Goal: Entertainment & Leisure: Browse casually

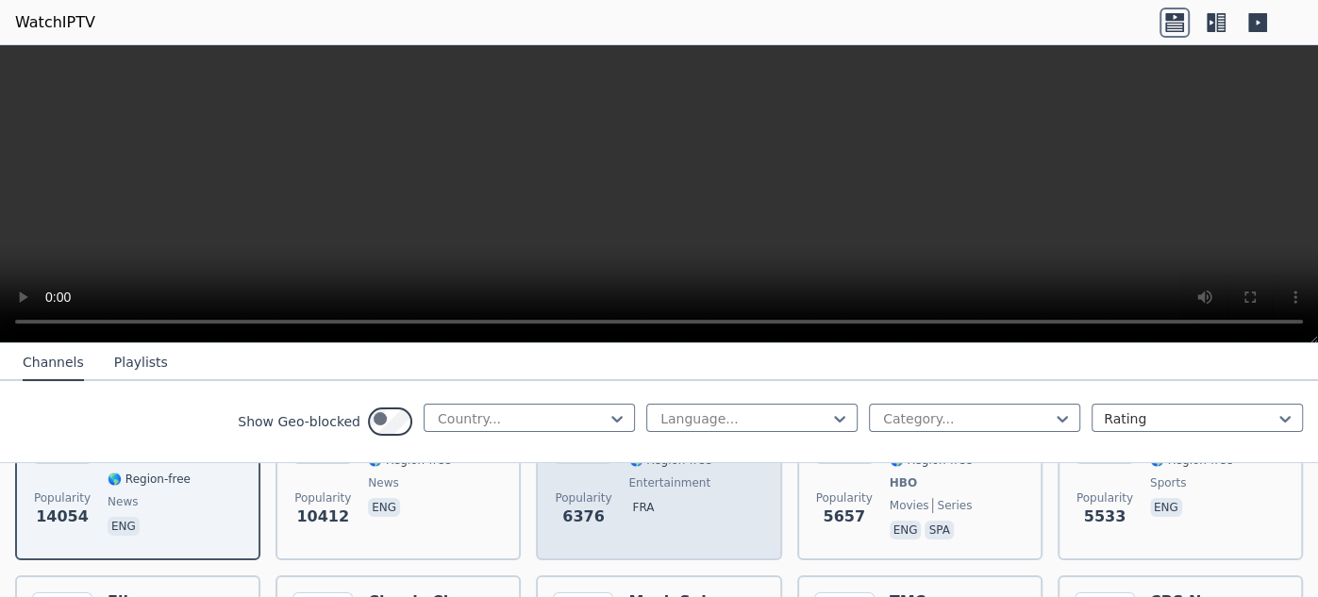
scroll to position [299, 0]
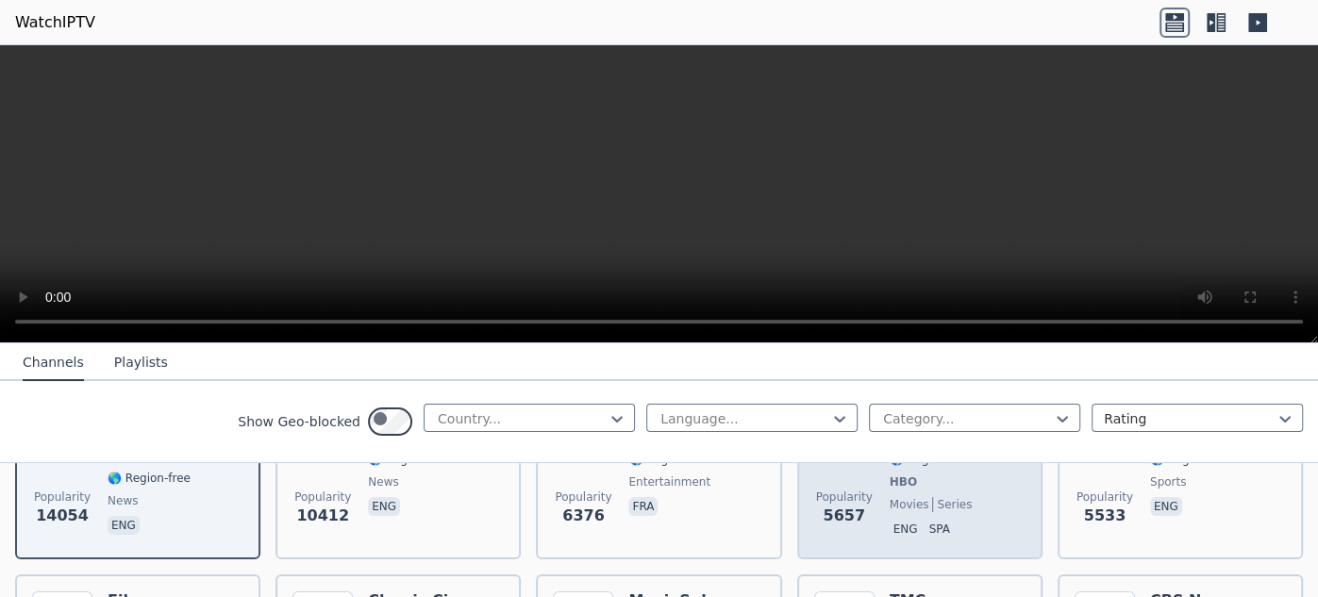
click at [953, 444] on span "US" at bounding box center [937, 436] width 94 height 15
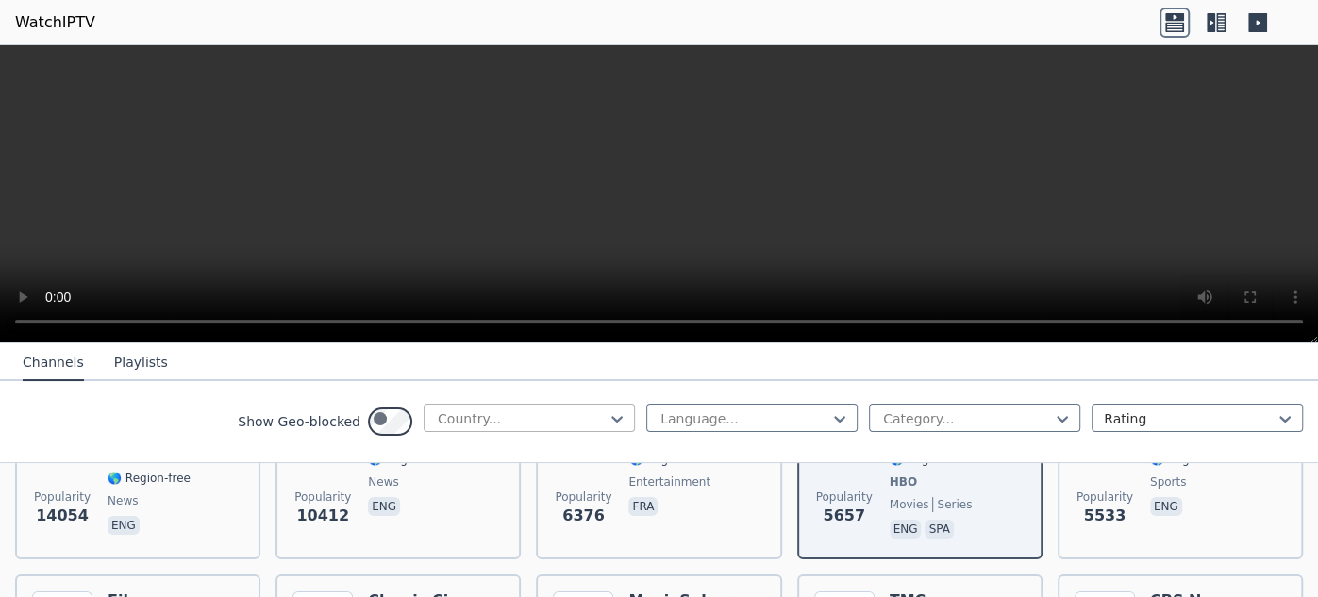
click at [608, 433] on div at bounding box center [617, 419] width 19 height 28
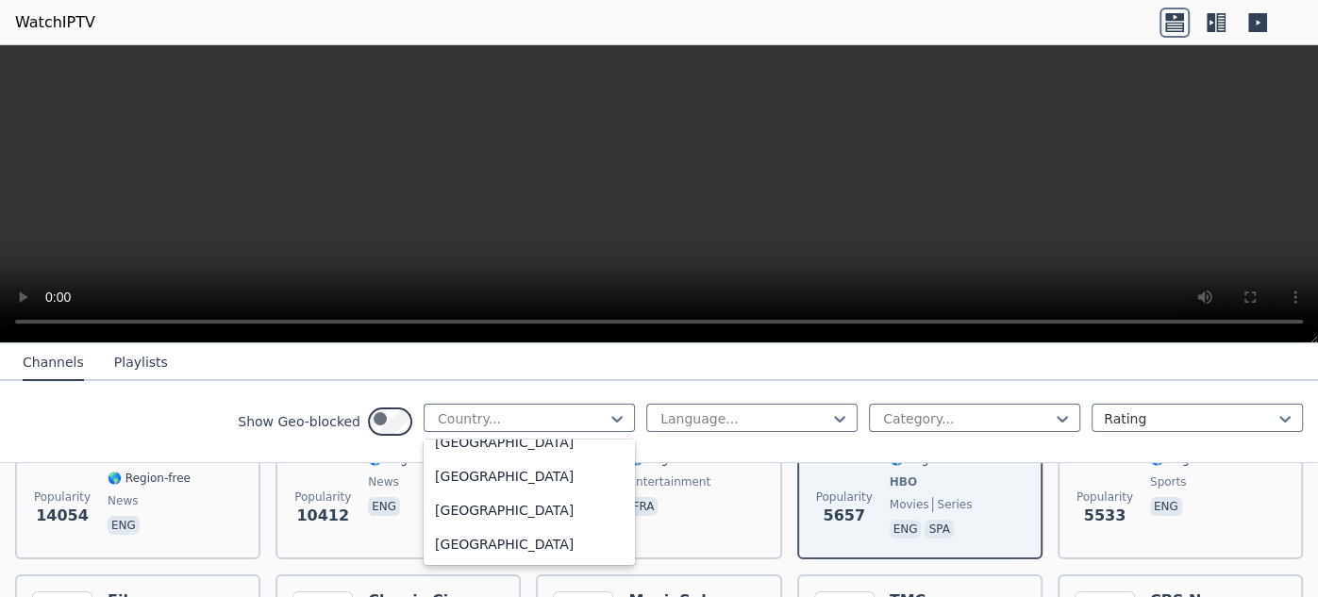
scroll to position [7568, 0]
click at [424, 256] on div "[GEOGRAPHIC_DATA]" at bounding box center [529, 239] width 211 height 34
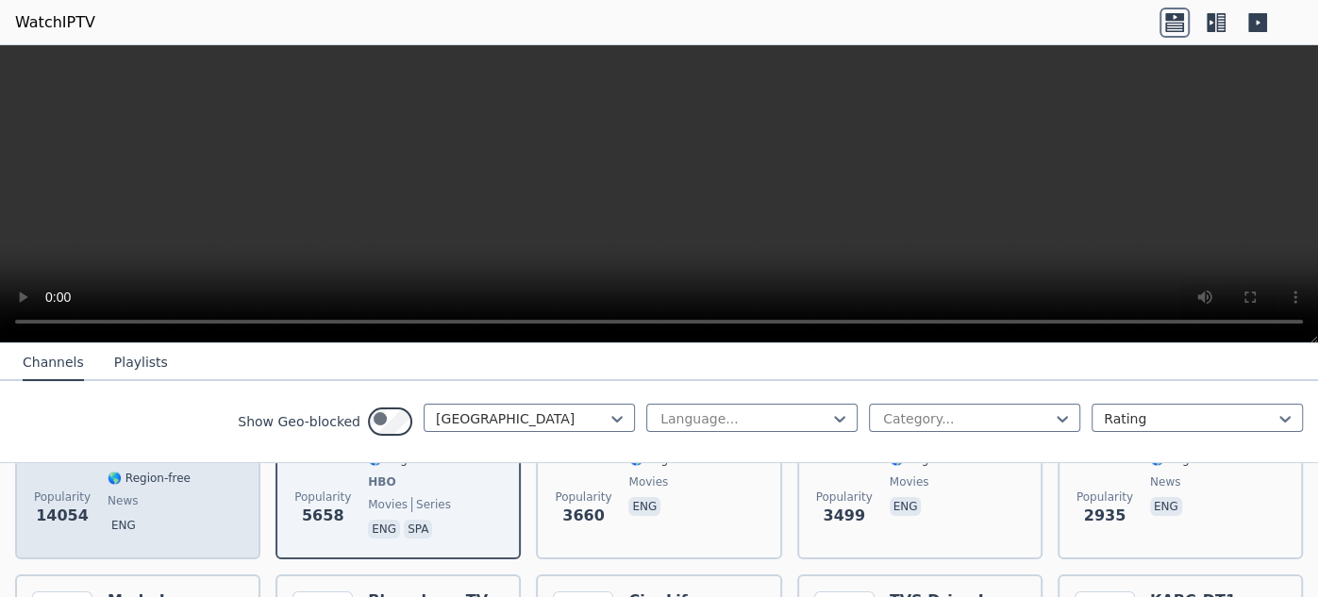
click at [202, 441] on h6 "Fox News Channel" at bounding box center [176, 422] width 136 height 38
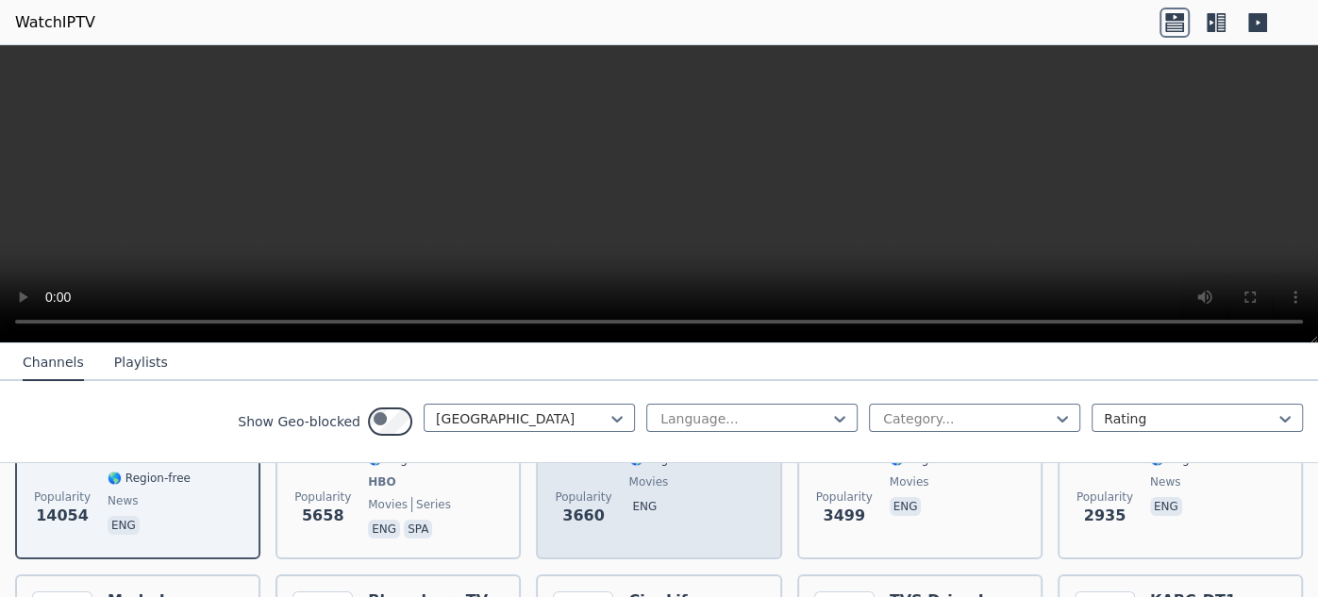
click at [716, 422] on h6 "Classic Cinema" at bounding box center [691, 412] width 127 height 19
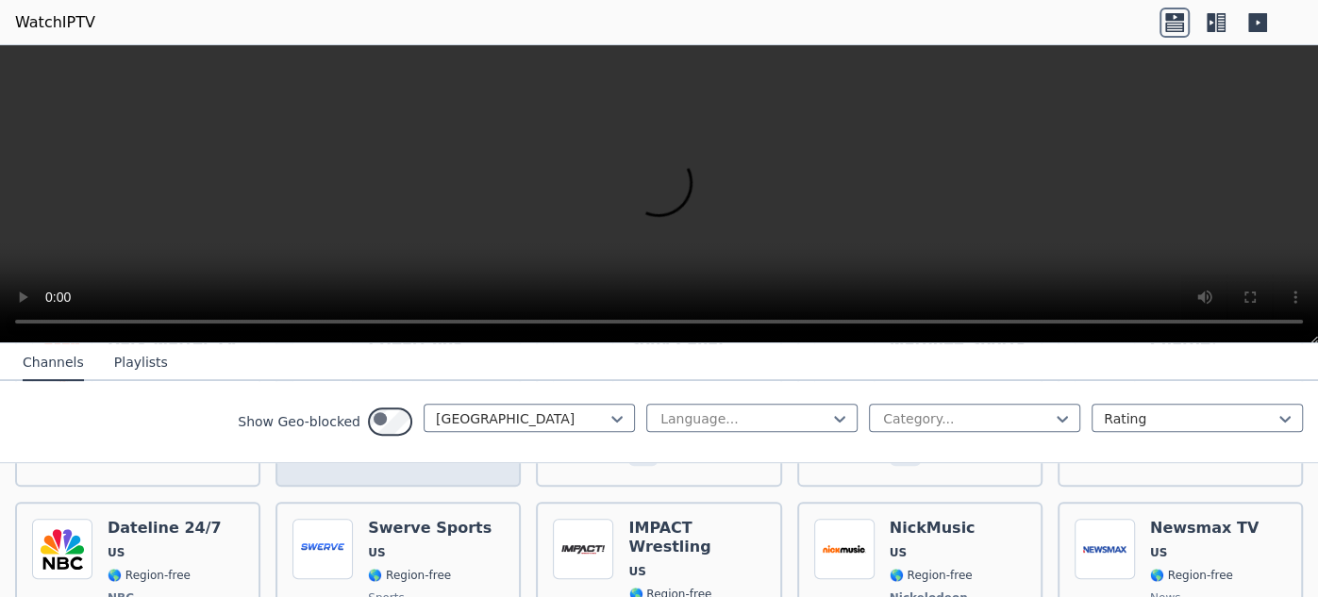
scroll to position [754, 0]
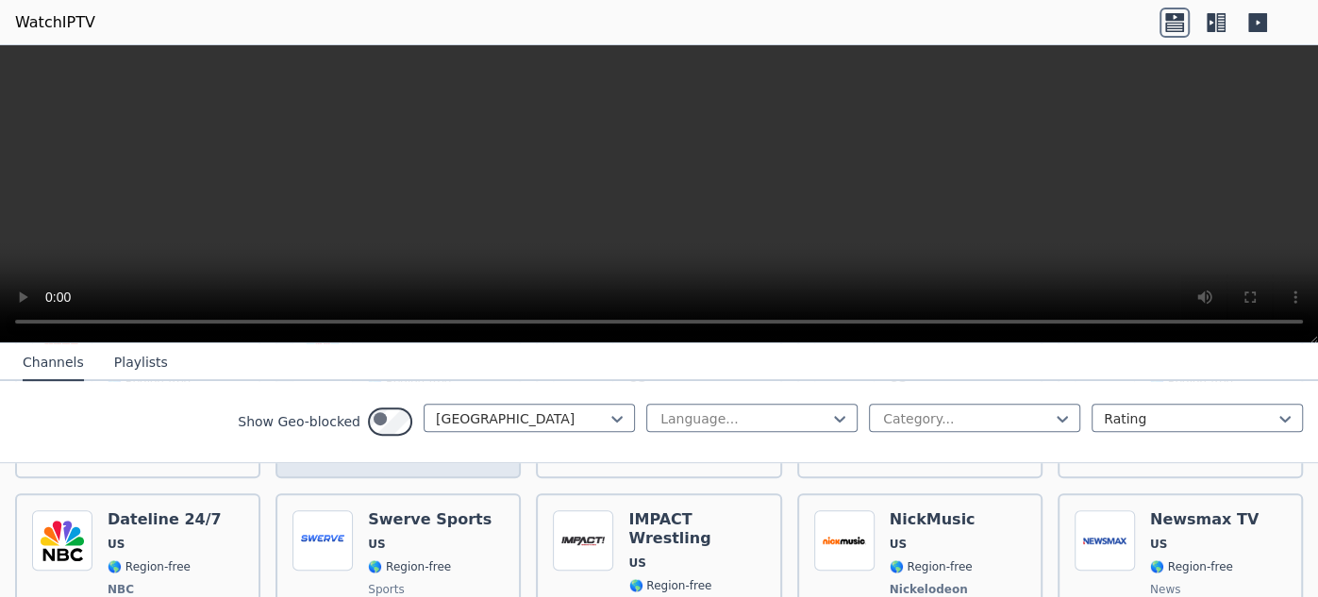
click at [461, 344] on h6 "I Heart 80s" at bounding box center [414, 335] width 93 height 19
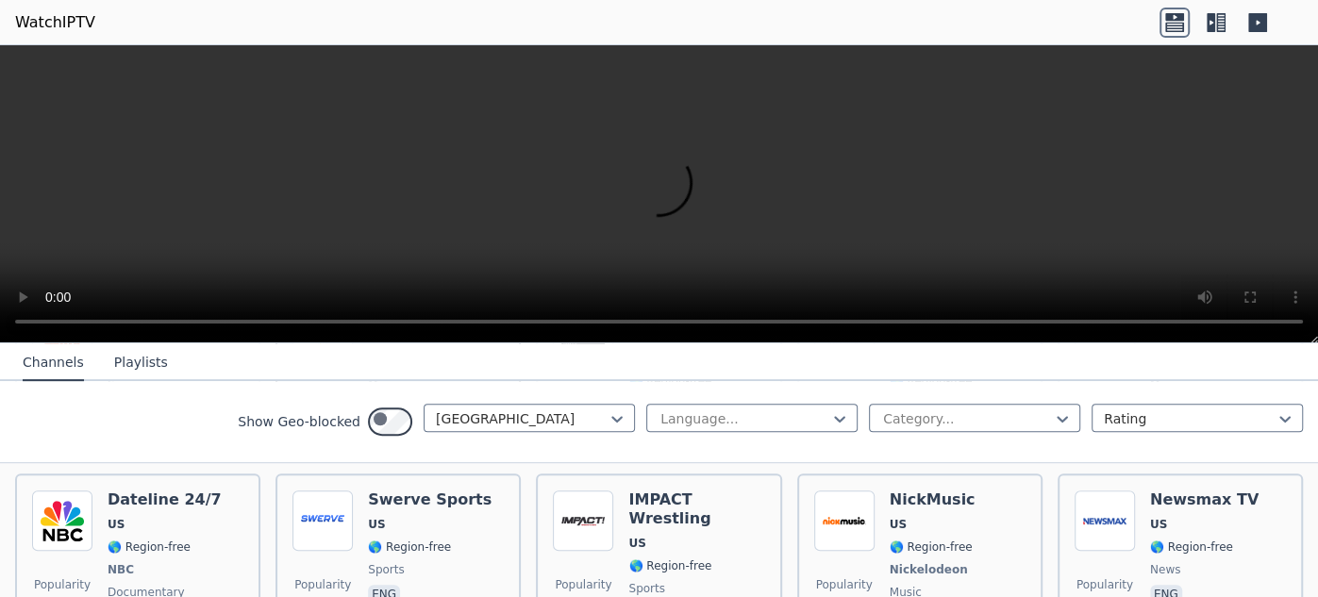
scroll to position [784, 0]
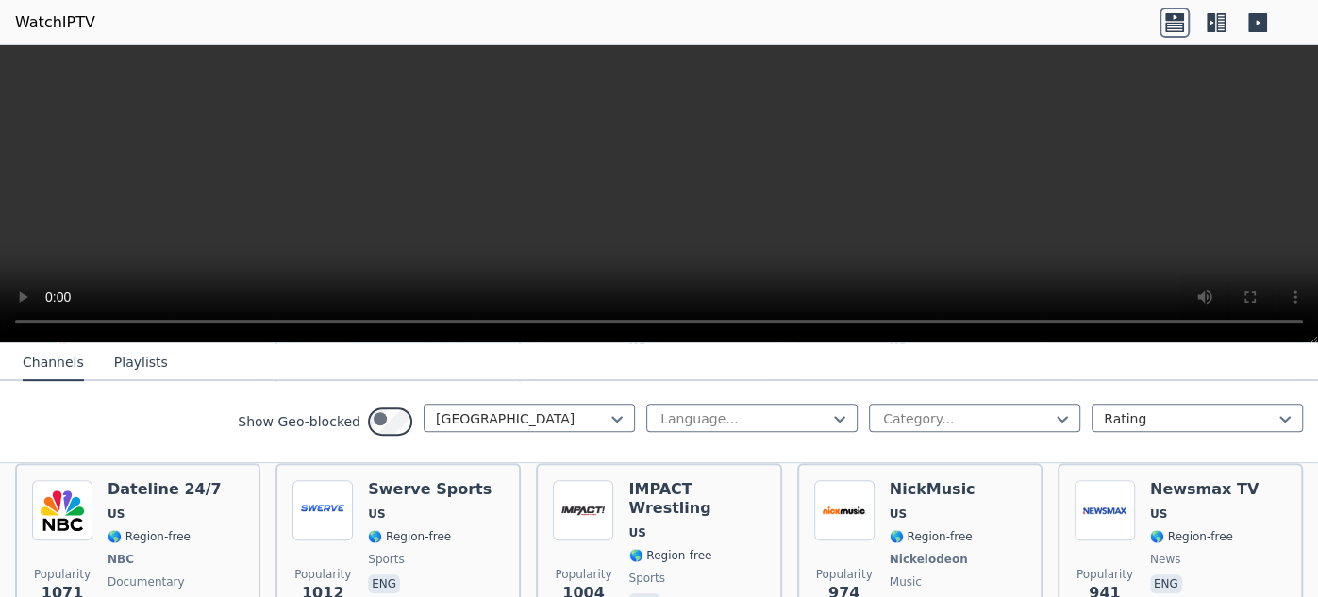
click at [397, 431] on div "I Heart 80s US 🌎 Region-free music eng" at bounding box center [414, 363] width 93 height 136
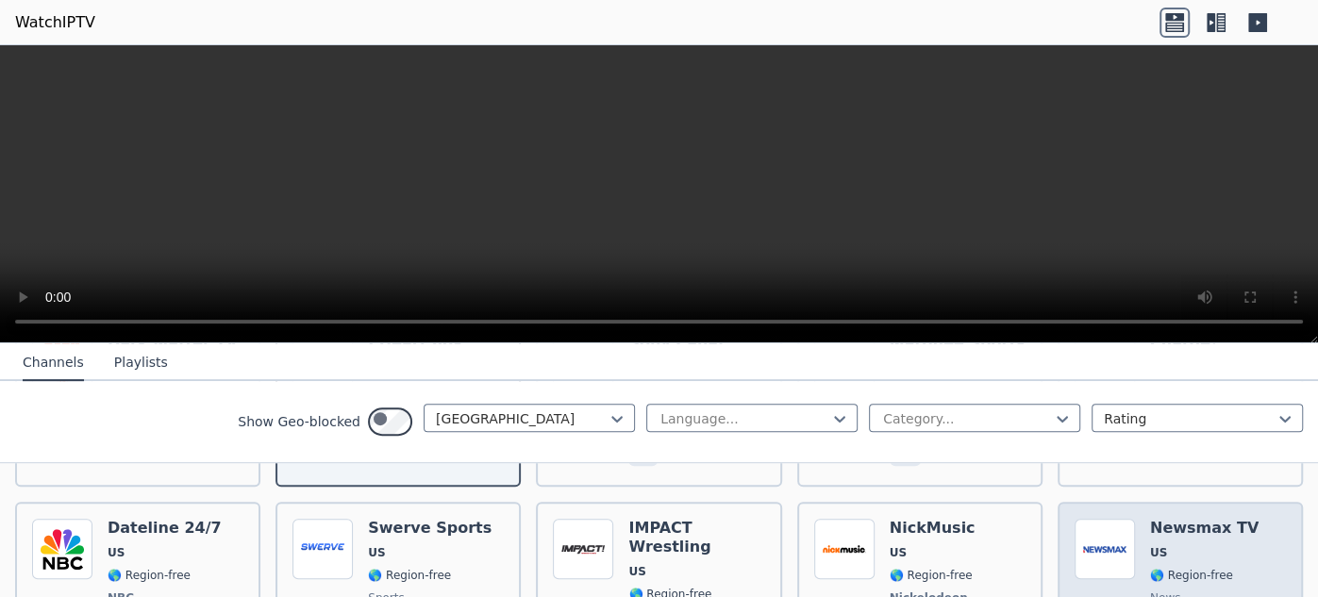
scroll to position [756, 0]
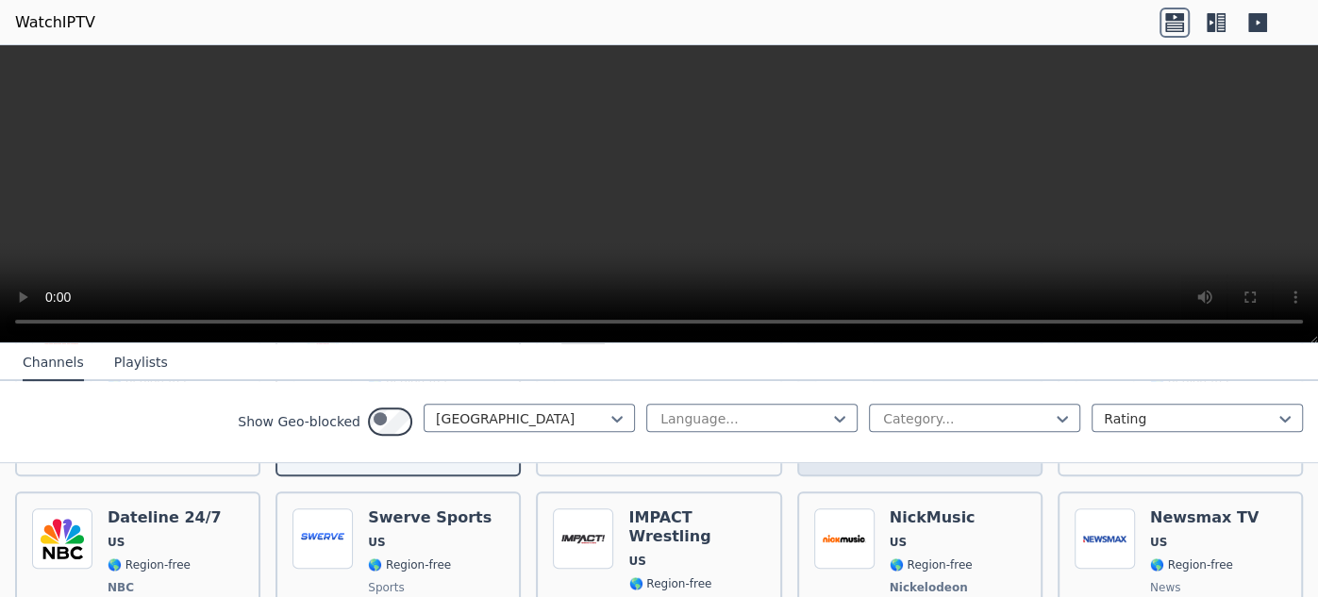
click at [950, 361] on h6 "Marquee Sports Network" at bounding box center [958, 343] width 136 height 38
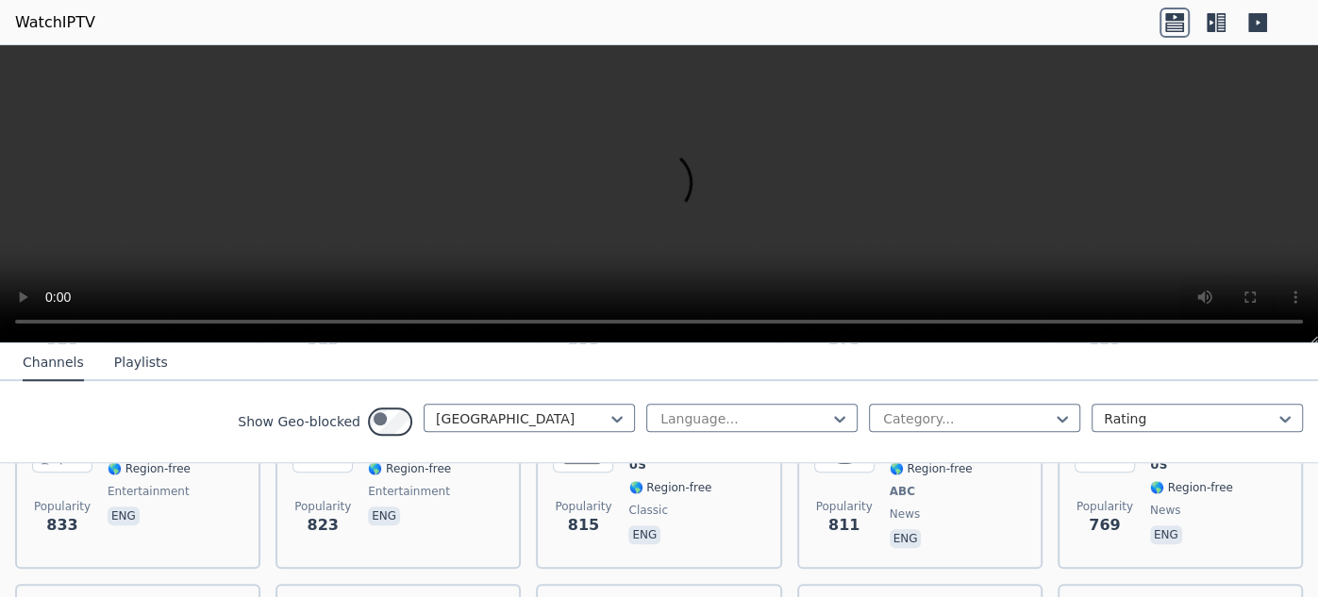
scroll to position [1242, 0]
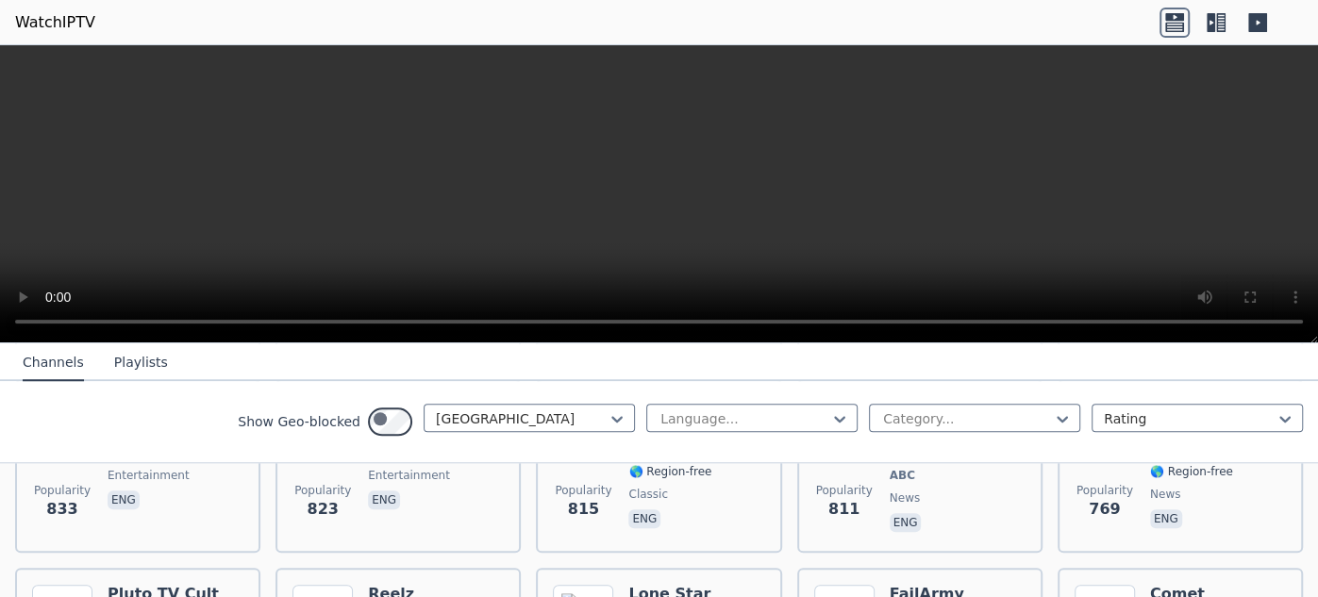
click at [647, 347] on div "Popularity 890 Charge! US 🌎 Region-free movies eng" at bounding box center [658, 279] width 211 height 136
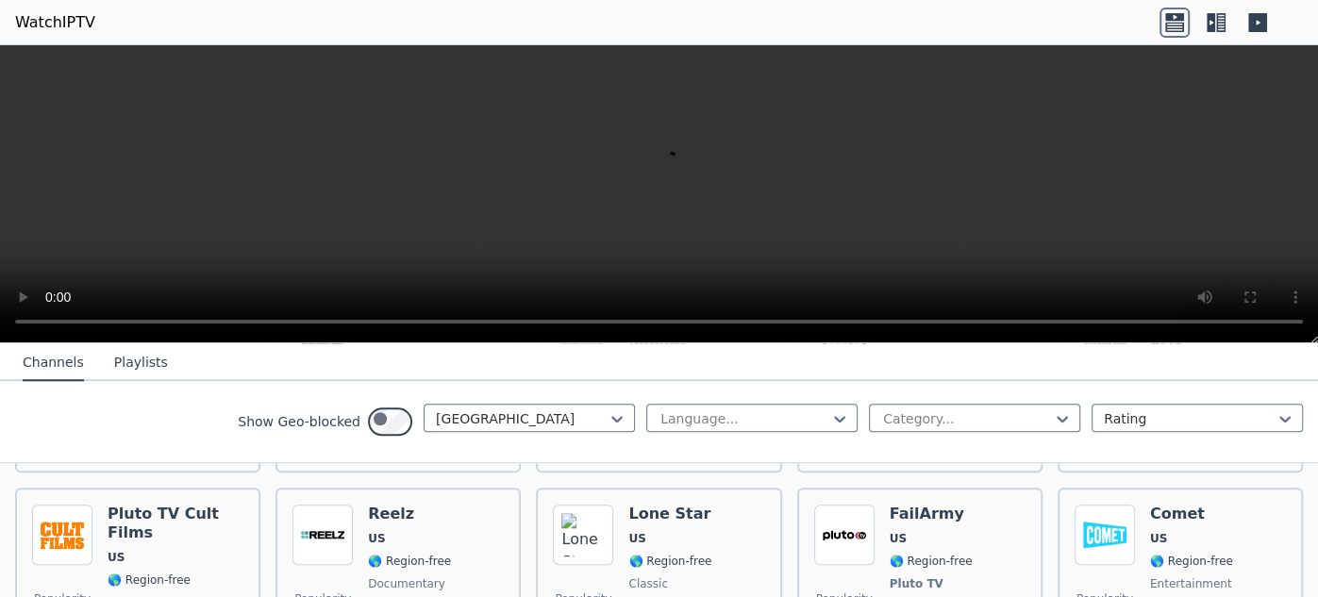
scroll to position [1337, 0]
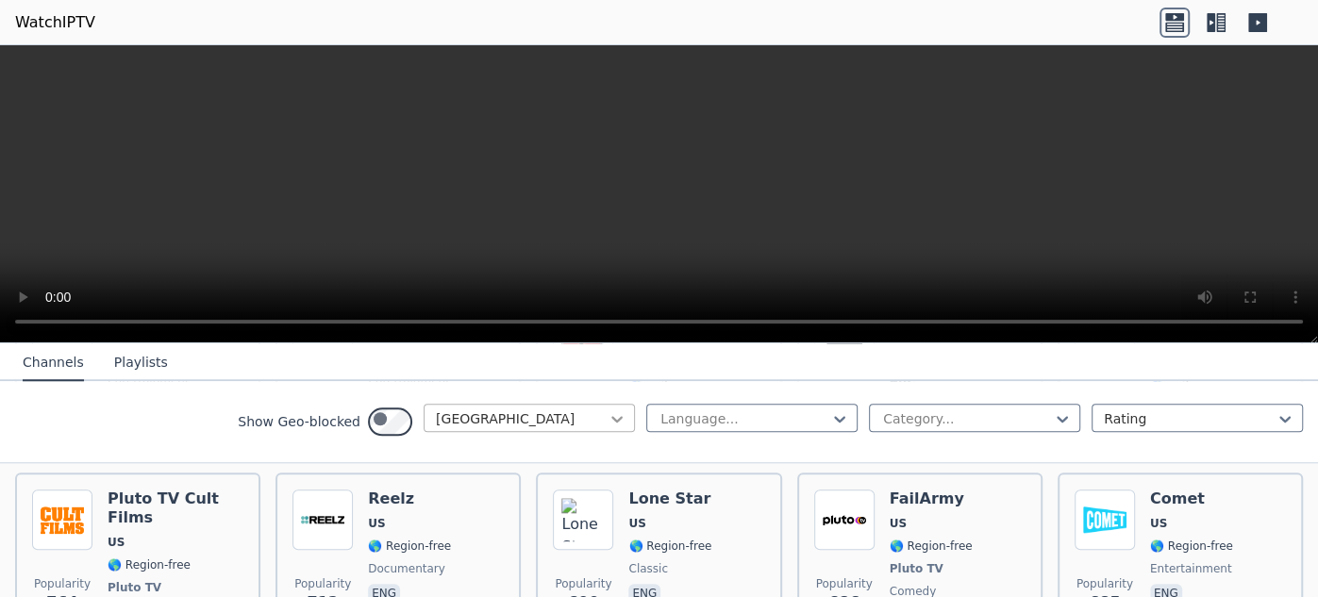
click at [611, 423] on icon at bounding box center [616, 419] width 11 height 7
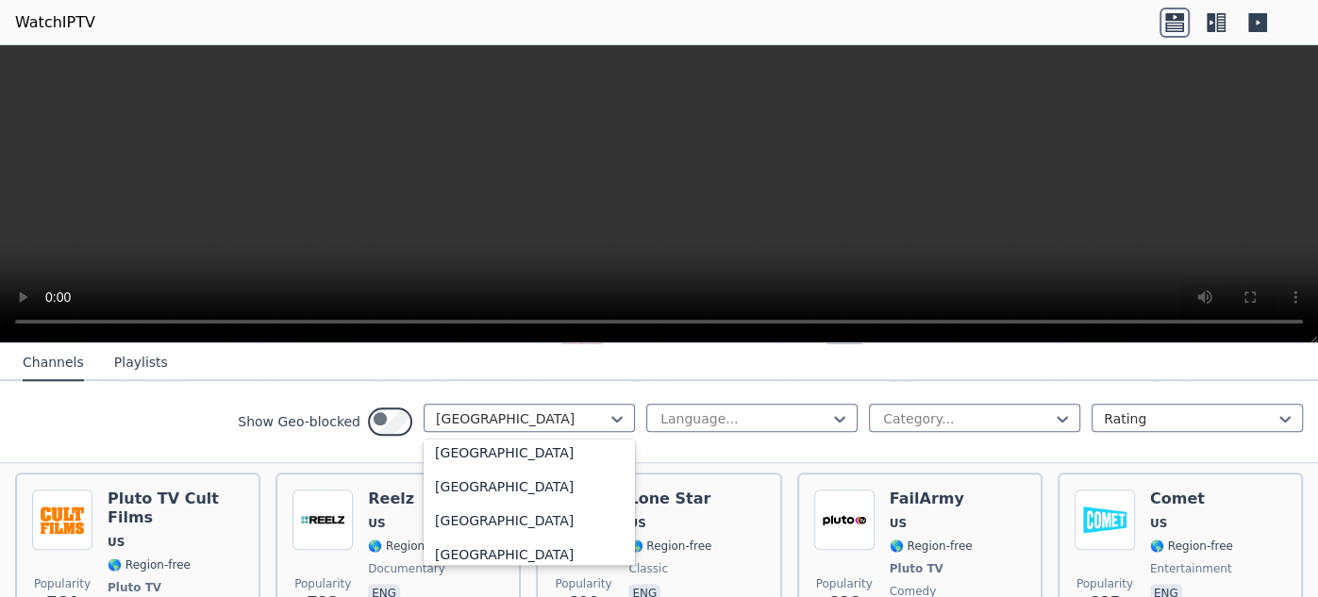
scroll to position [0, 0]
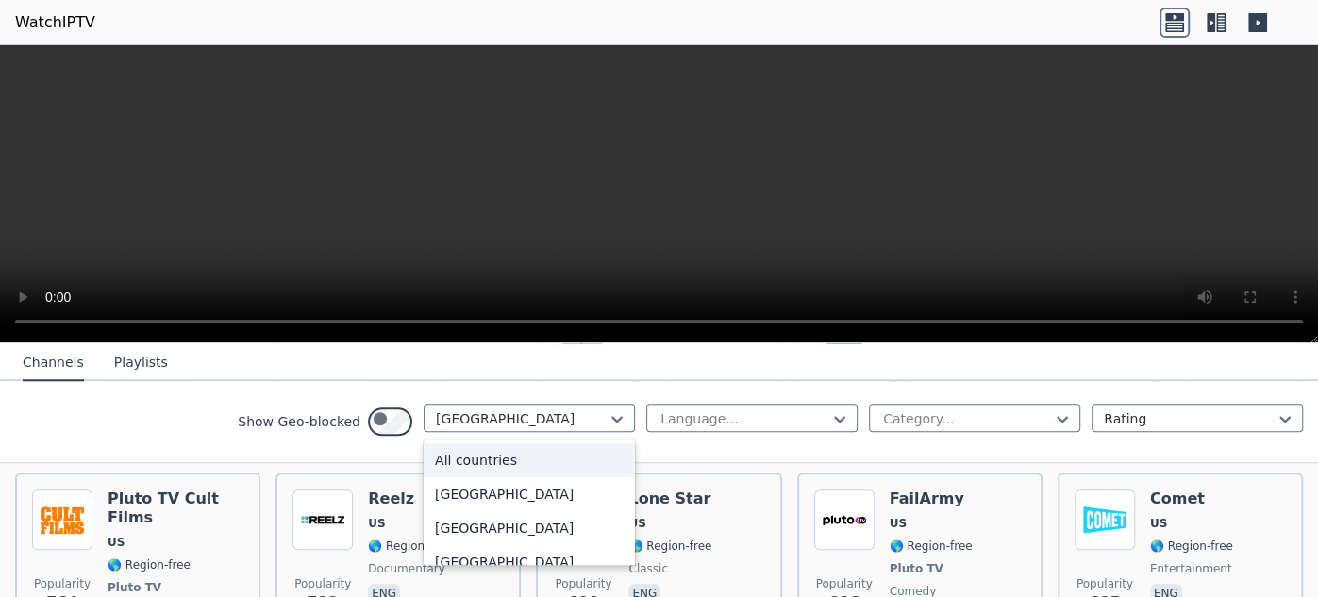
click at [424, 477] on div "All countries" at bounding box center [529, 460] width 211 height 34
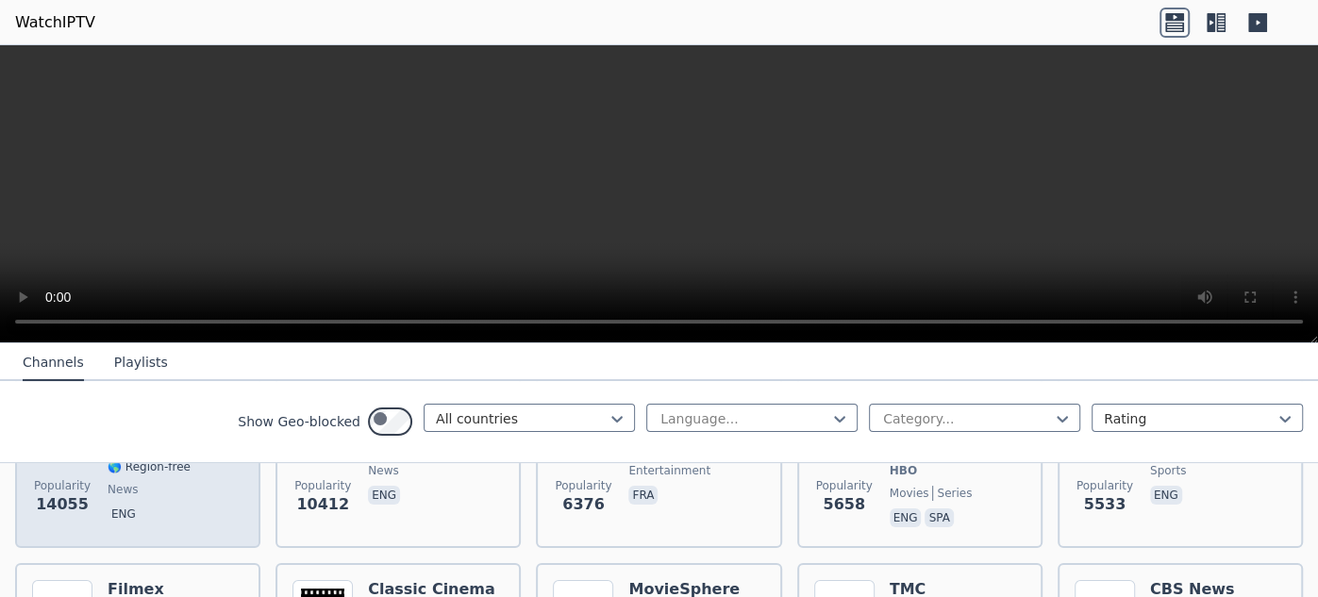
scroll to position [311, 0]
click at [209, 428] on h6 "Fox News Channel" at bounding box center [176, 410] width 136 height 38
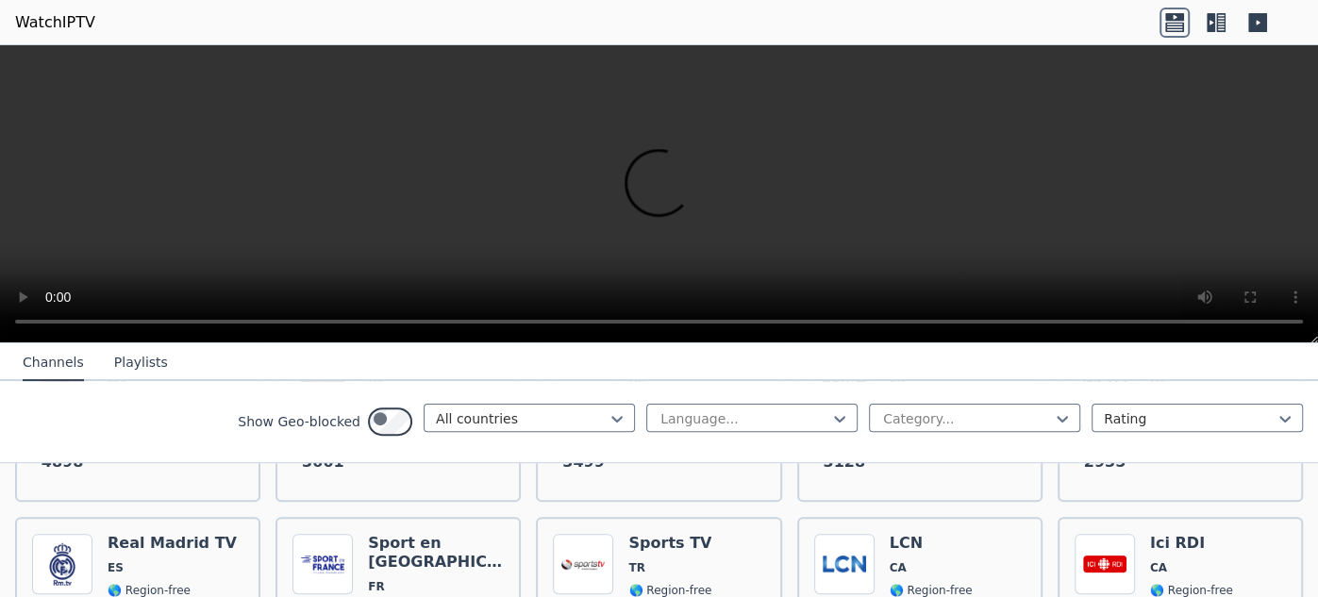
scroll to position [530, 0]
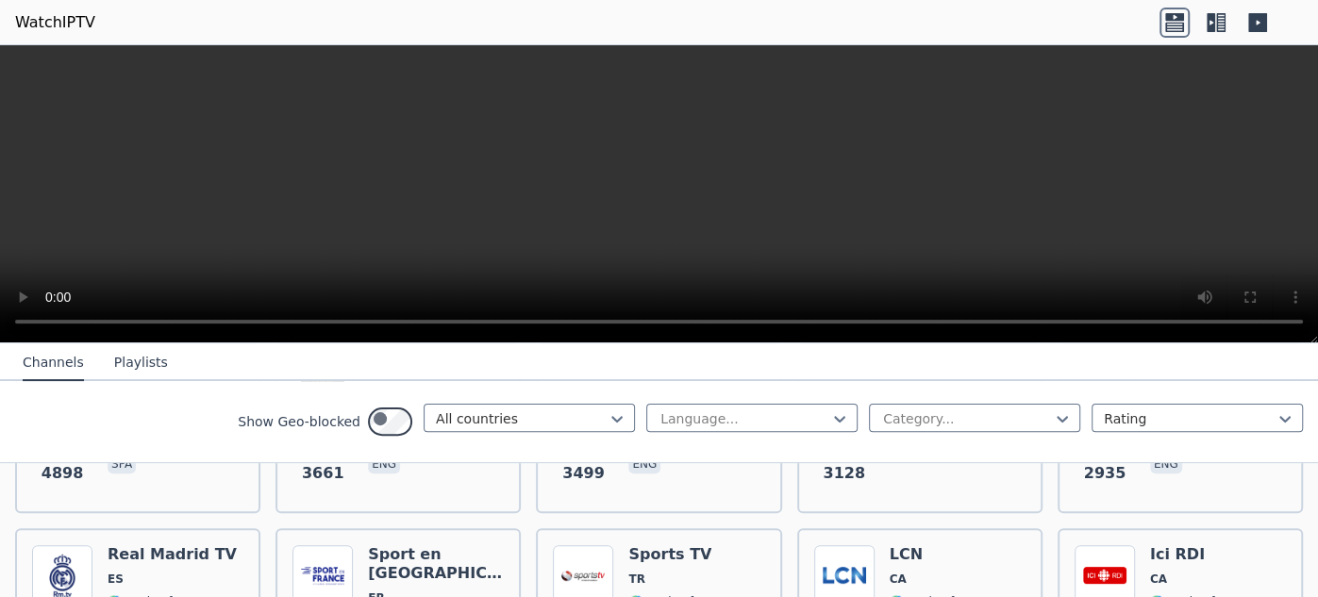
click at [191, 379] on h6 "Filmex" at bounding box center [149, 369] width 83 height 19
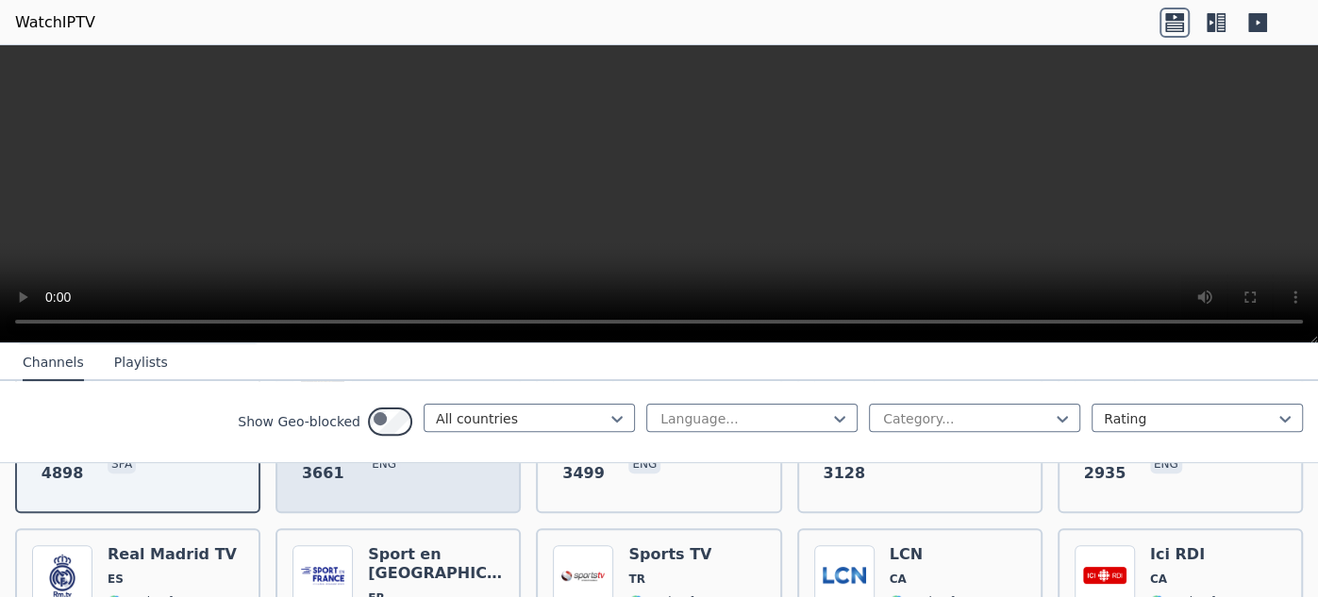
click at [385, 402] on span "US" at bounding box center [376, 394] width 17 height 15
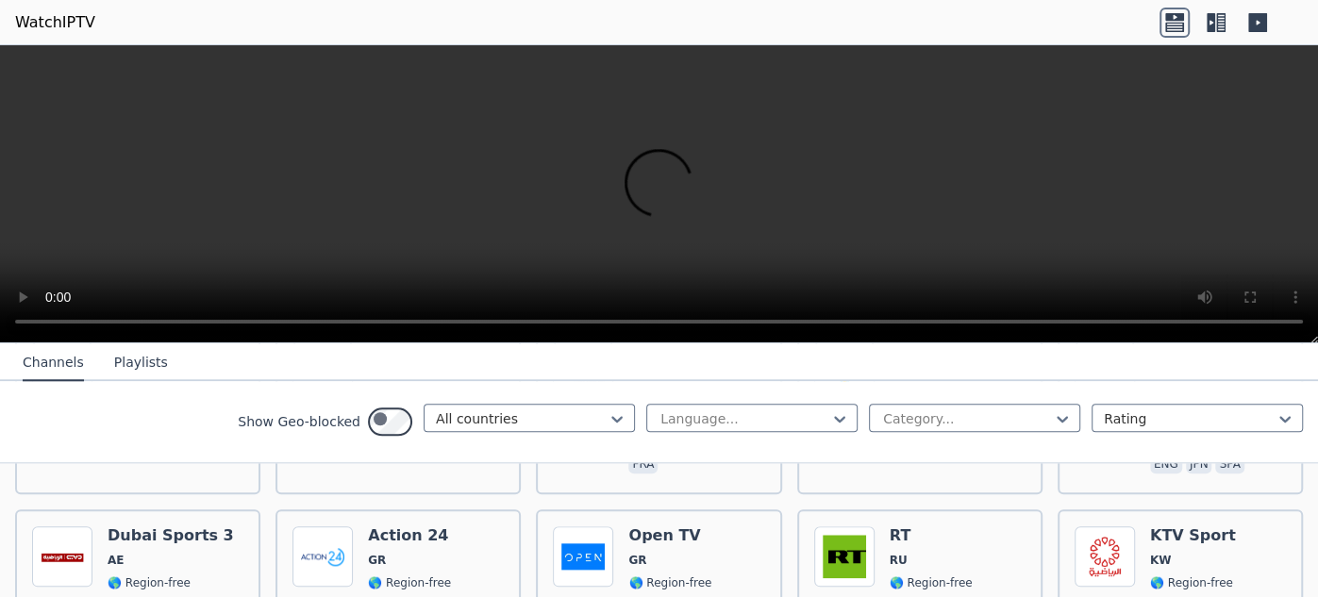
scroll to position [1475, 0]
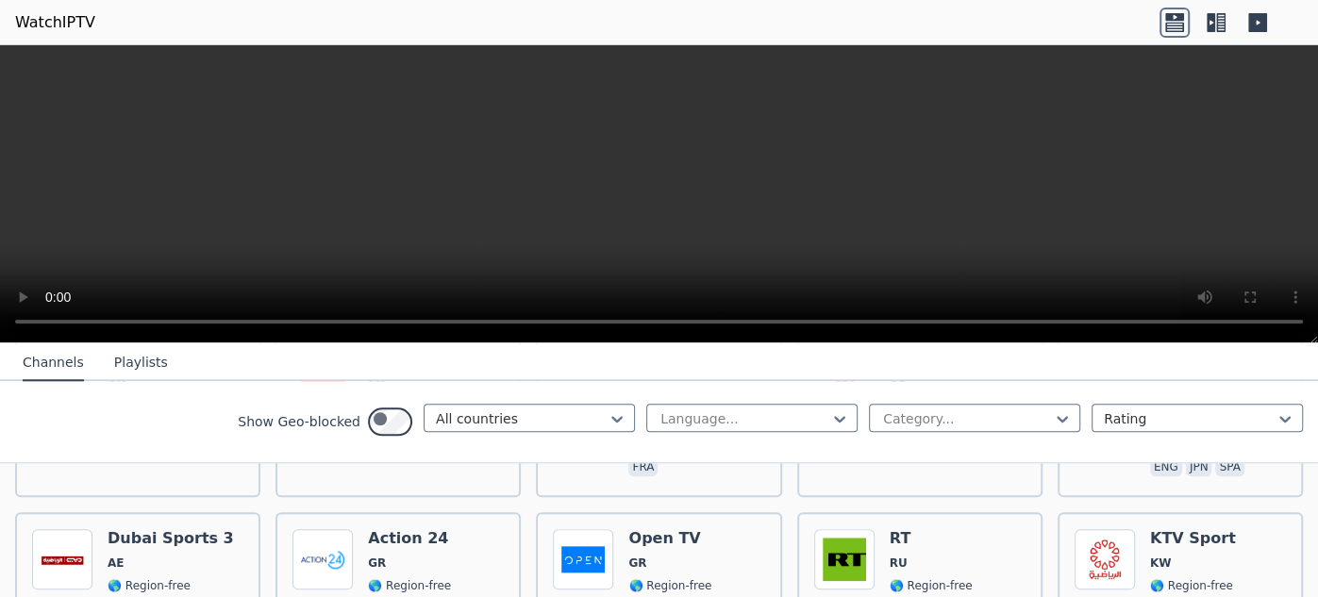
click at [1238, 364] on nav "Channels Playlists" at bounding box center [659, 362] width 1318 height 38
click at [1207, 32] on icon at bounding box center [1211, 22] width 8 height 19
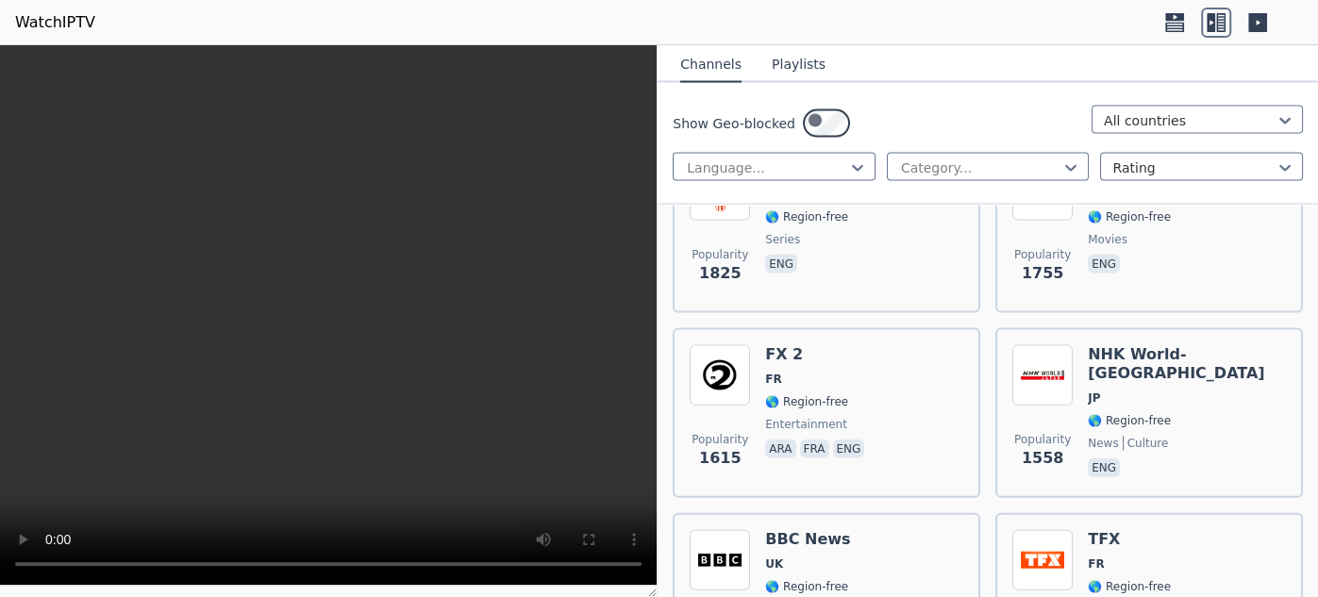
scroll to position [2698, 0]
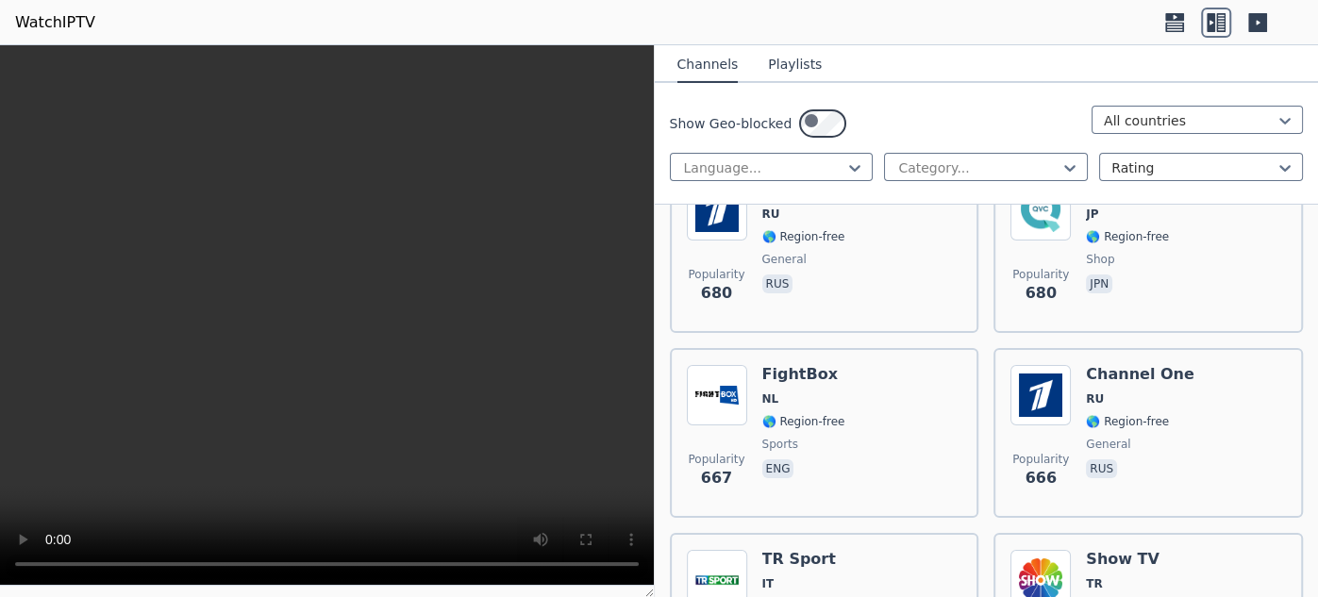
scroll to position [9378, 0]
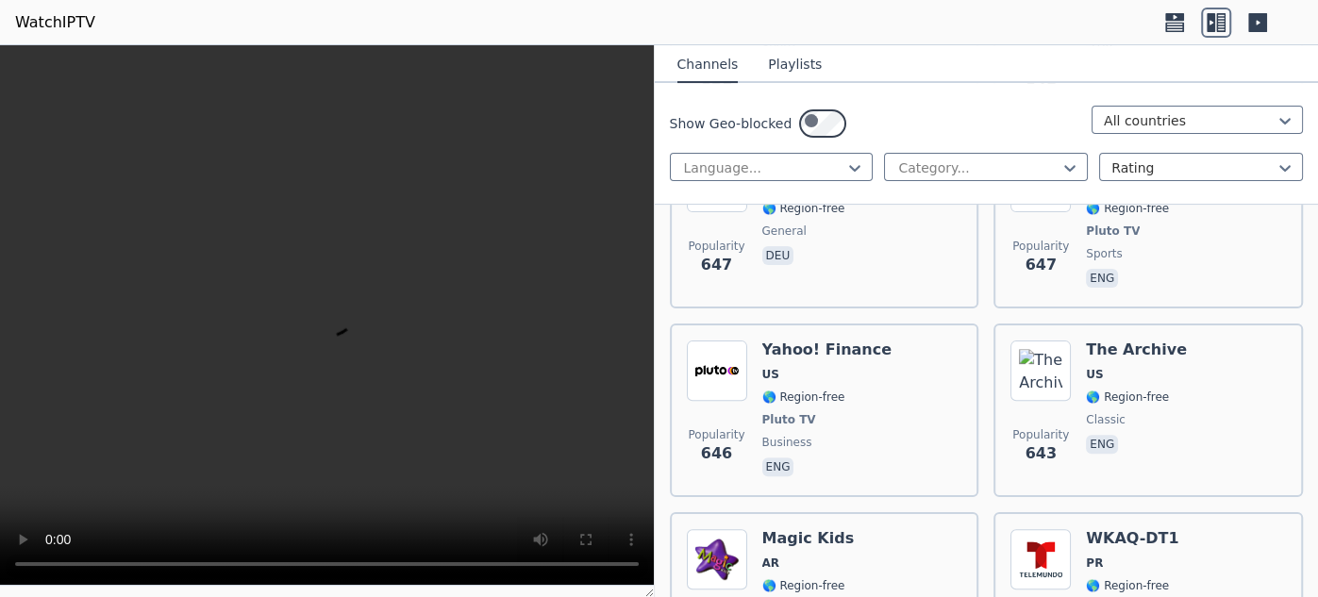
scroll to position [9964, 0]
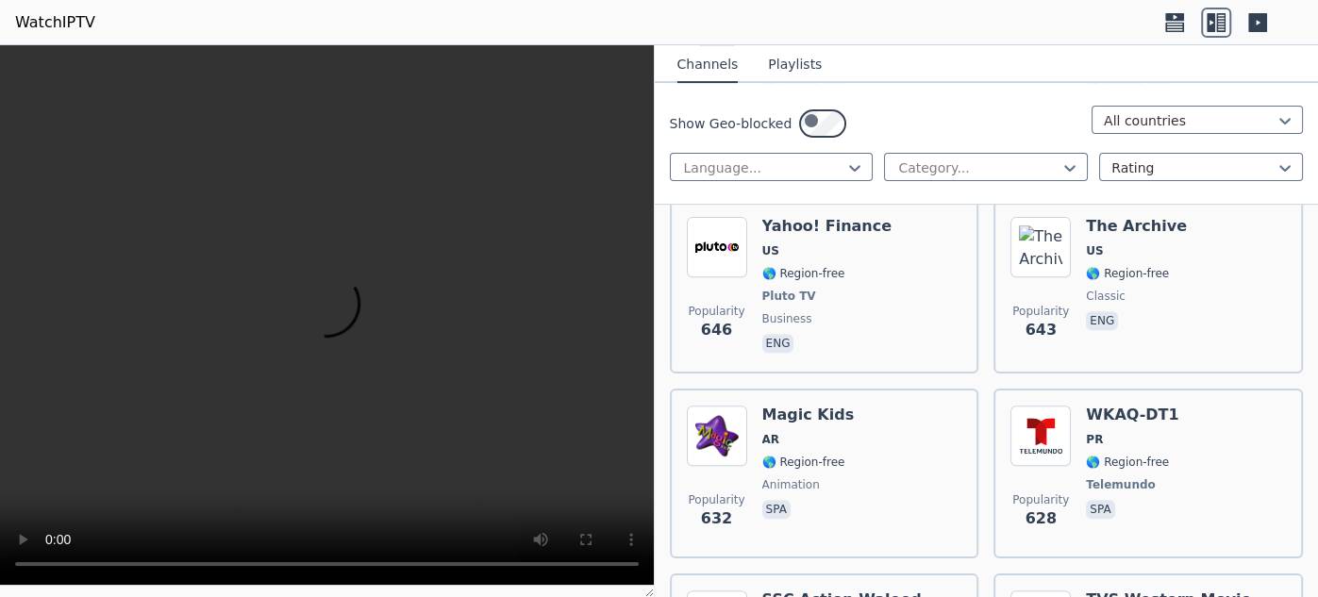
scroll to position [10084, 0]
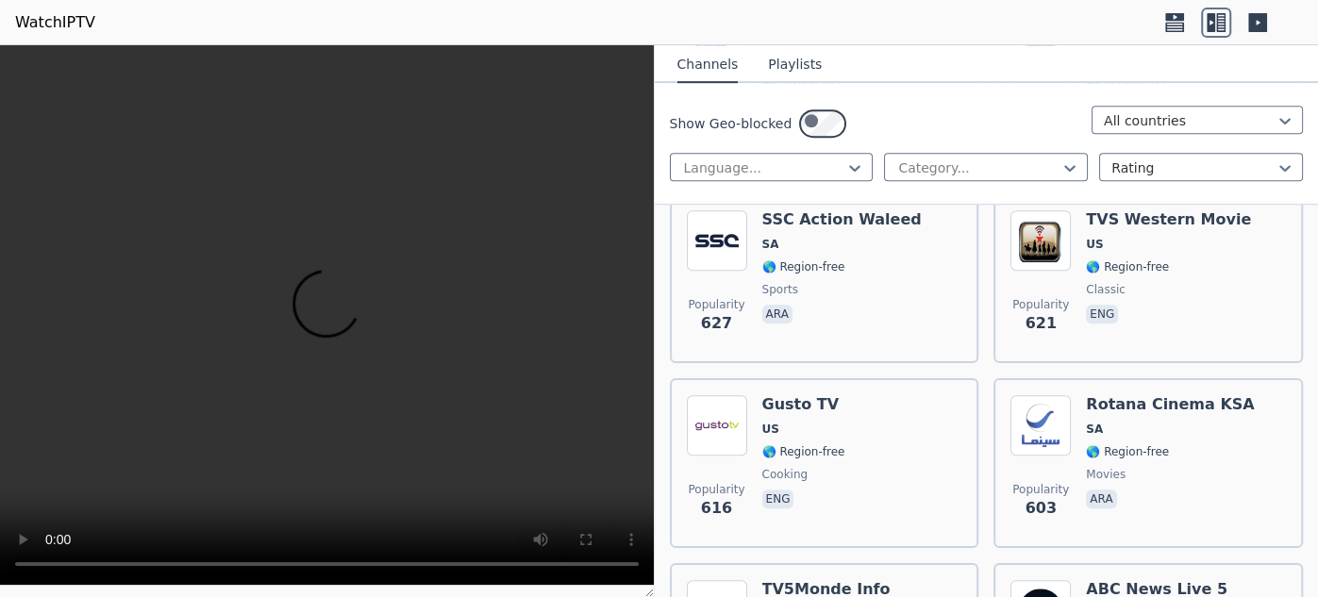
scroll to position [10499, 0]
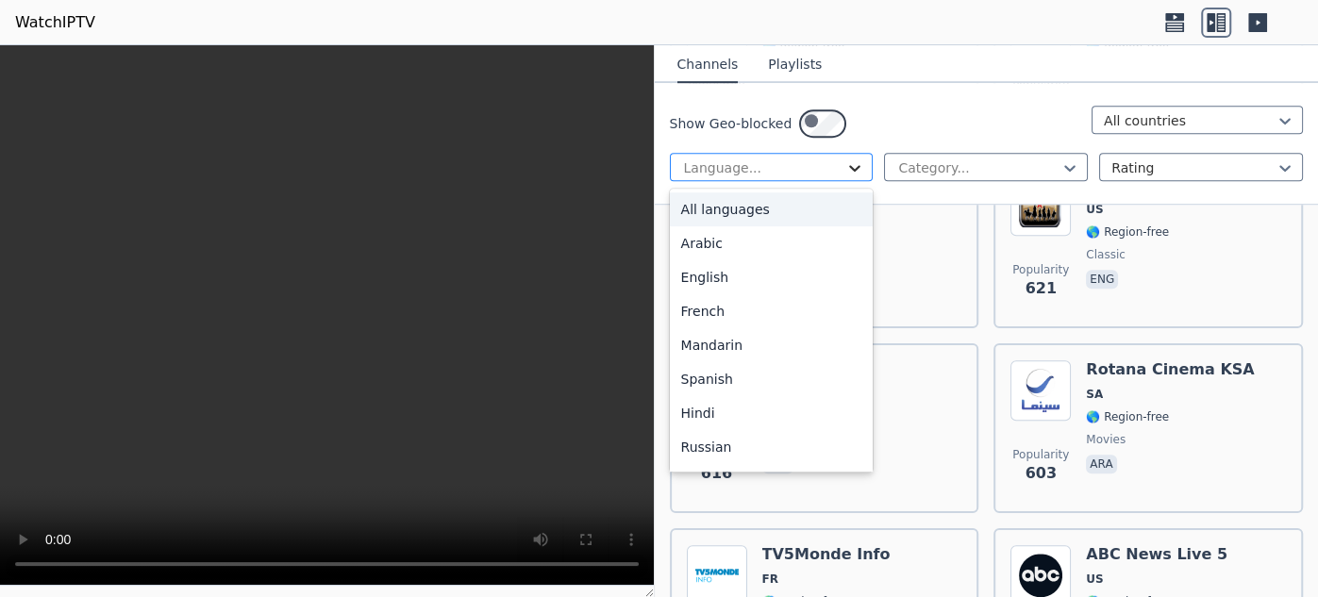
click at [860, 177] on icon at bounding box center [854, 168] width 19 height 19
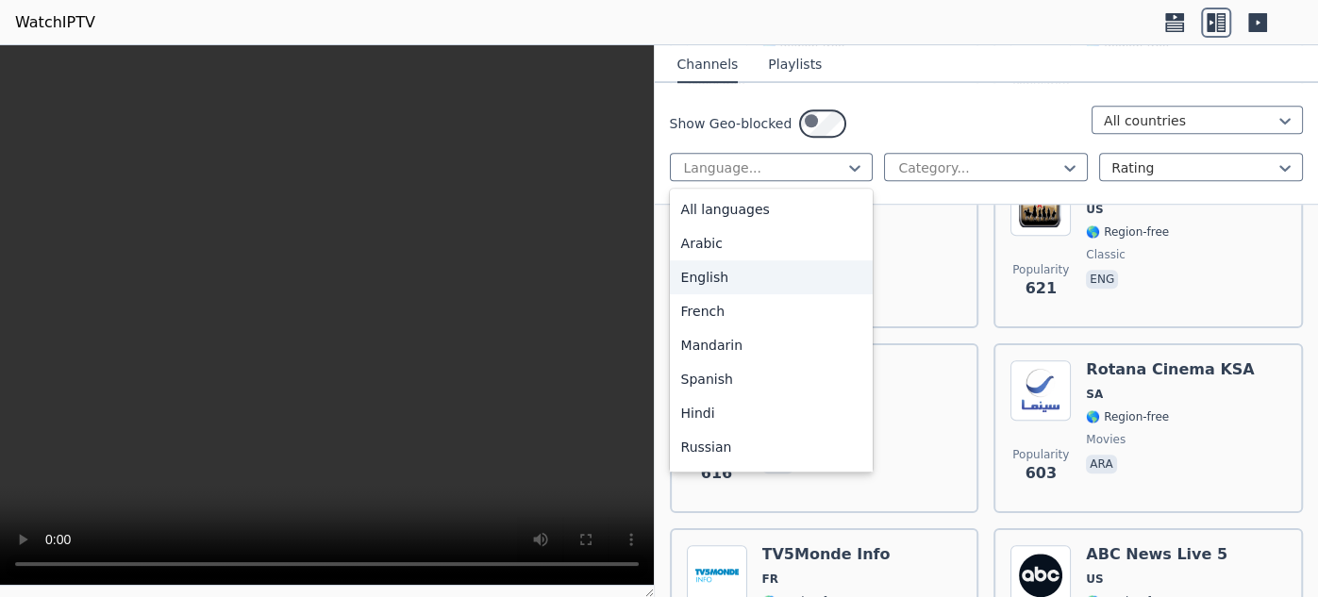
click at [802, 294] on div "English" at bounding box center [772, 277] width 204 height 34
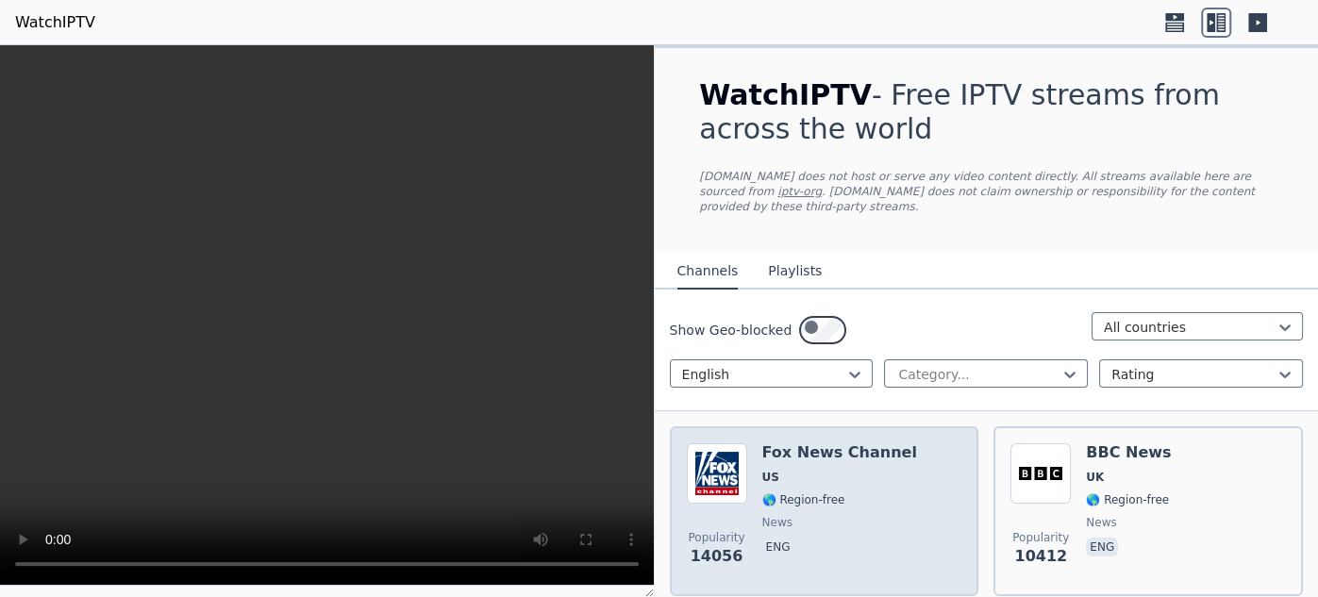
scroll to position [295, 0]
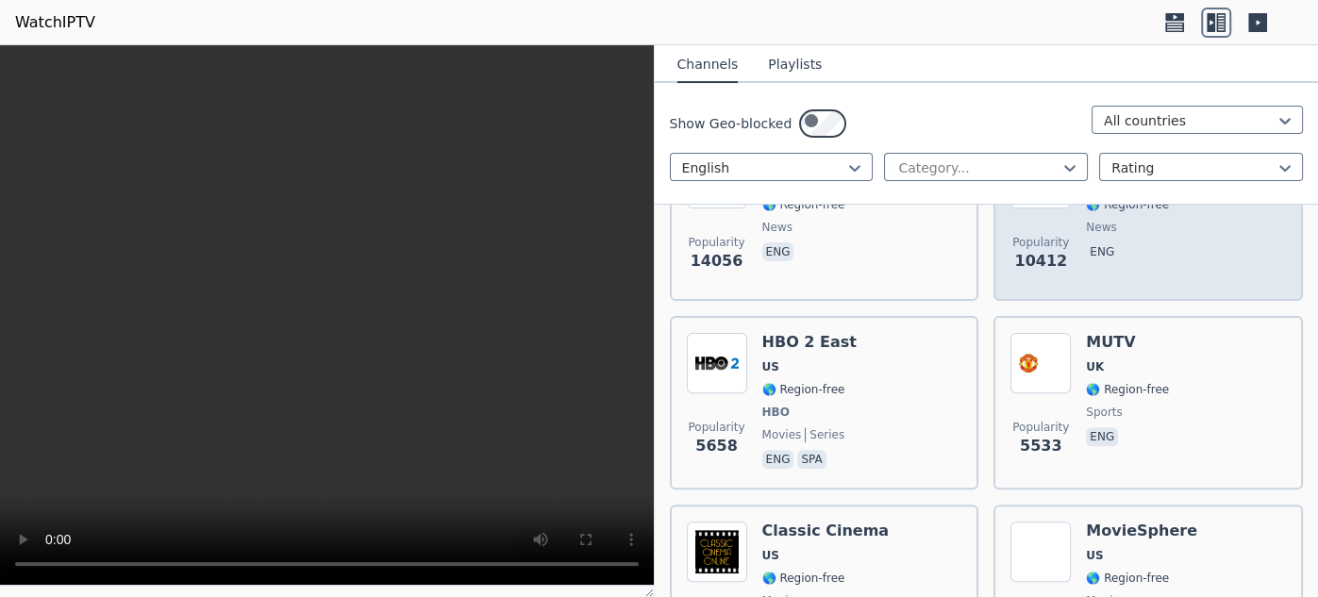
click at [1153, 271] on div "BBC News UK 🌎 Region-free news eng" at bounding box center [1128, 216] width 85 height 136
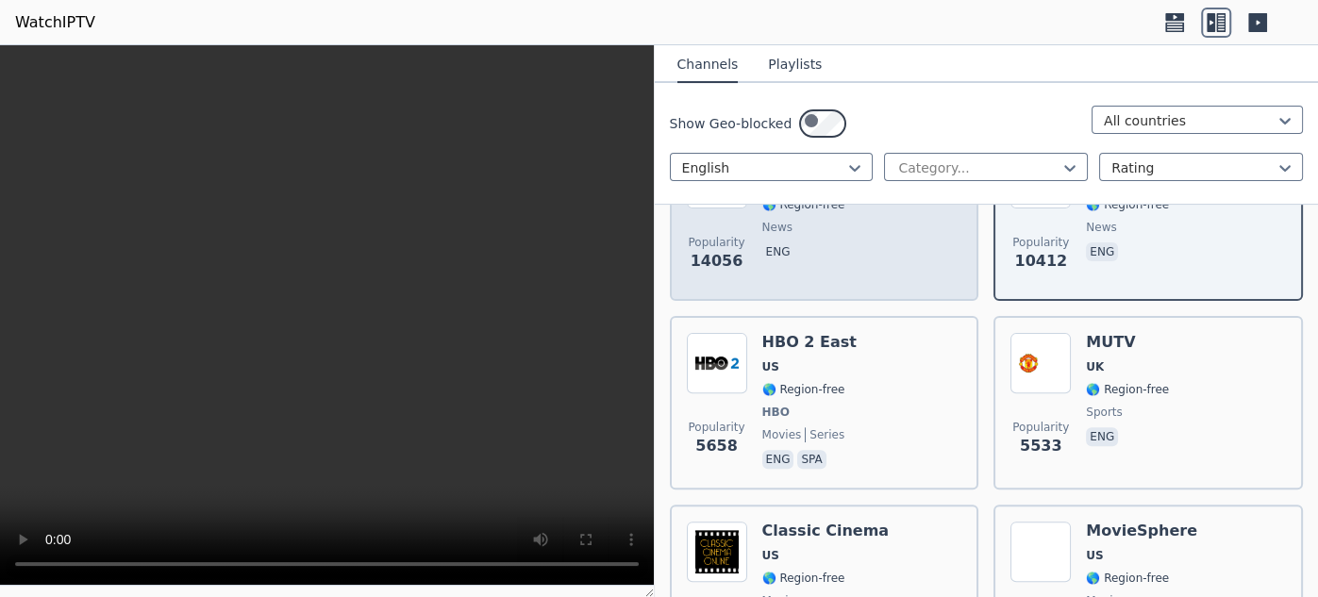
click at [860, 167] on h6 "Fox News Channel" at bounding box center [839, 157] width 155 height 19
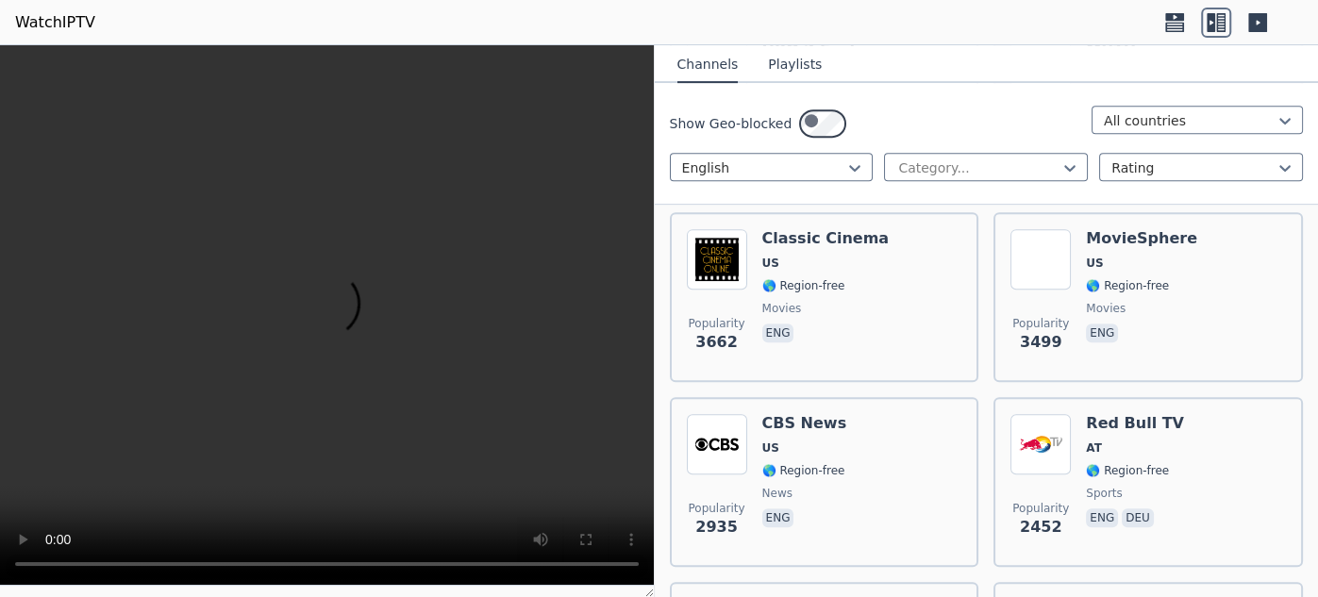
scroll to position [595, 0]
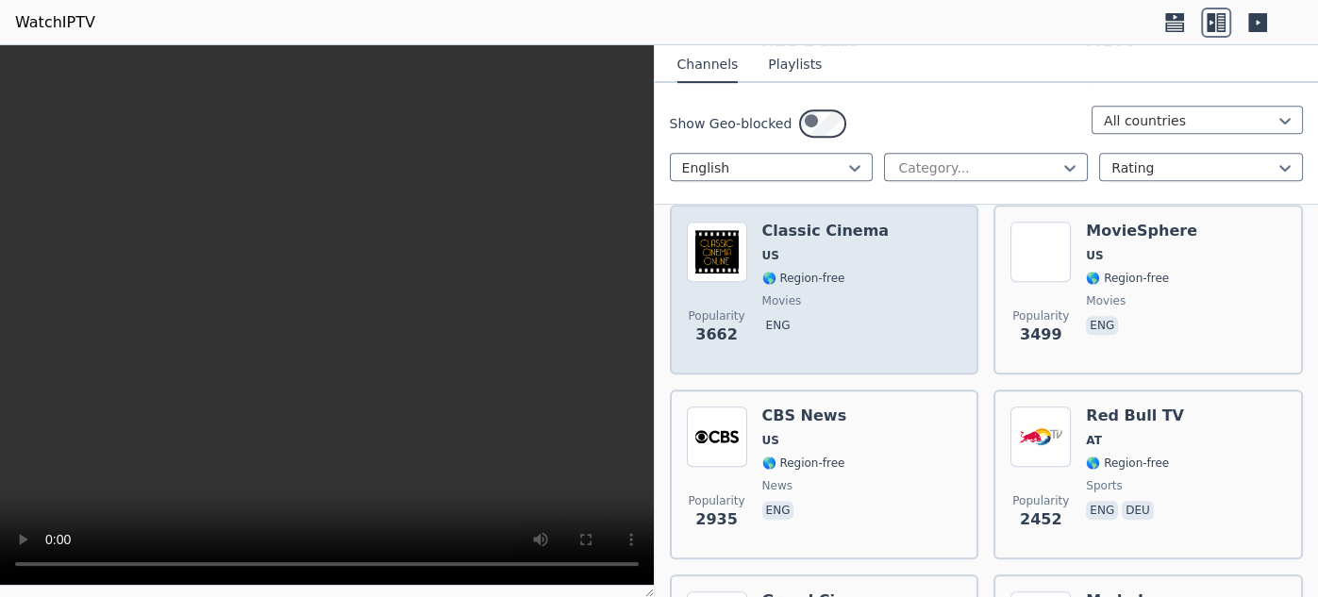
click at [890, 241] on h6 "Classic Cinema" at bounding box center [825, 231] width 127 height 19
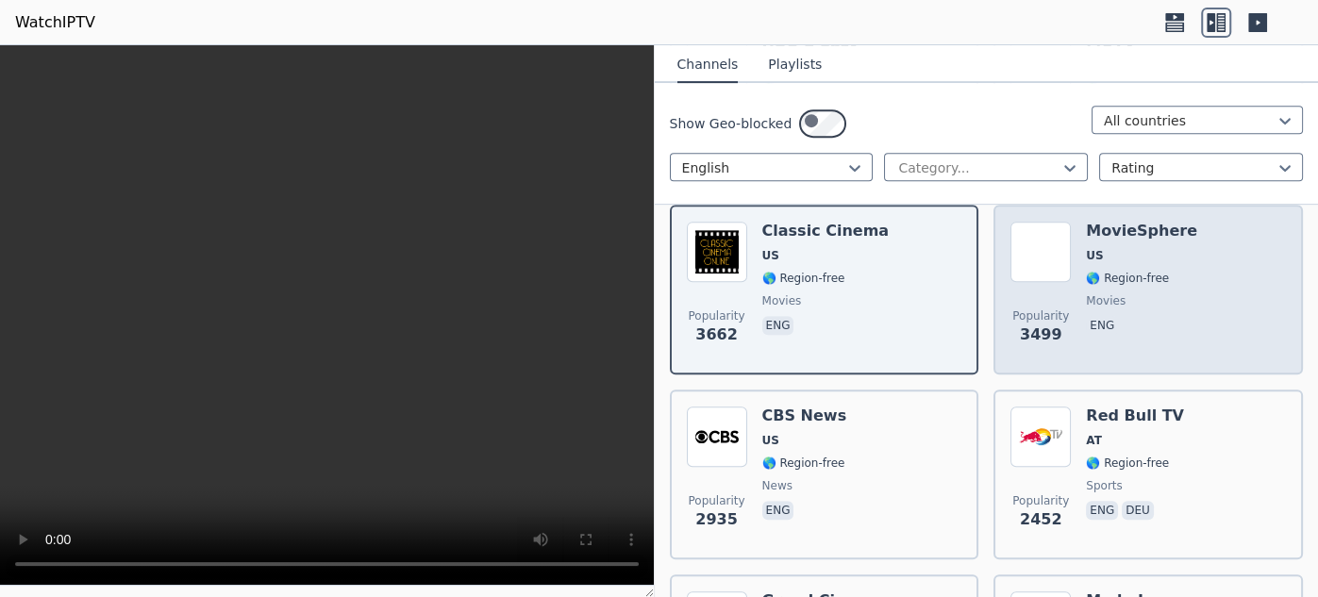
click at [1118, 241] on h6 "MovieSphere" at bounding box center [1141, 231] width 111 height 19
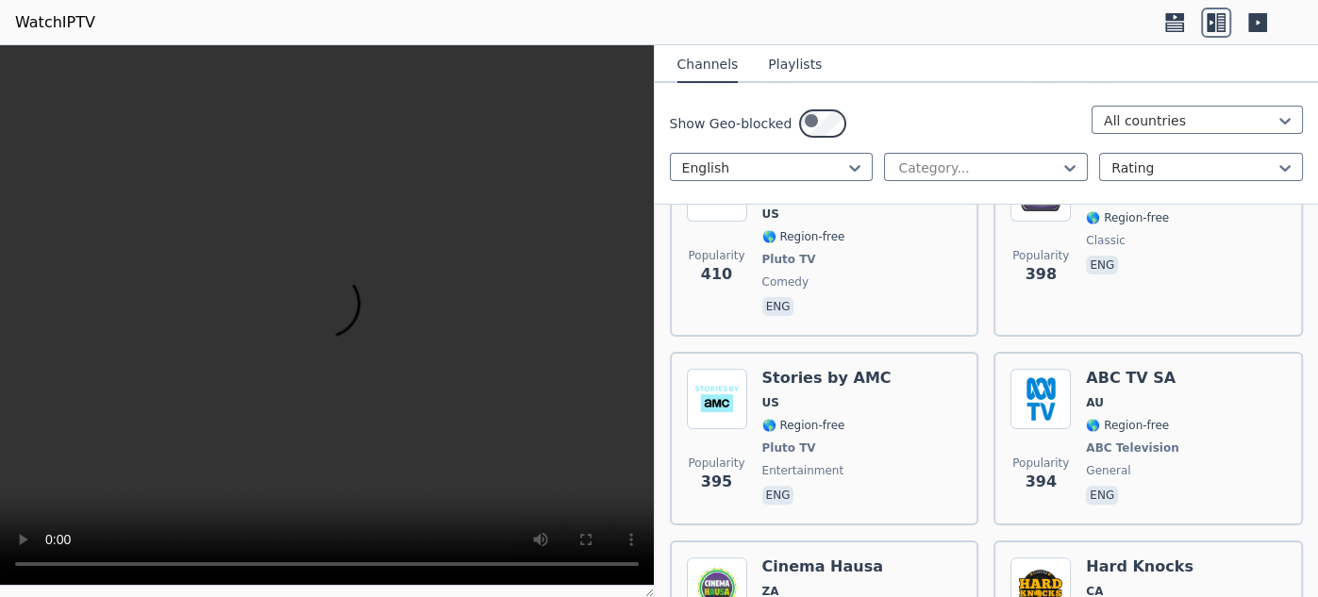
scroll to position [9871, 0]
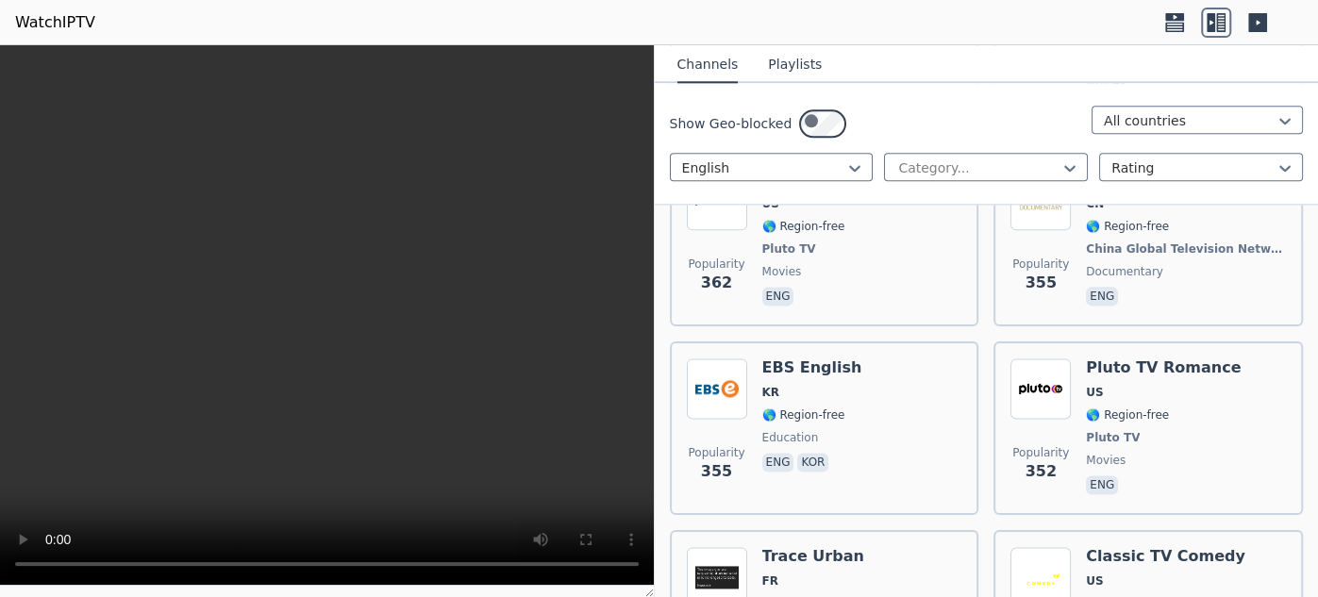
scroll to position [11208, 0]
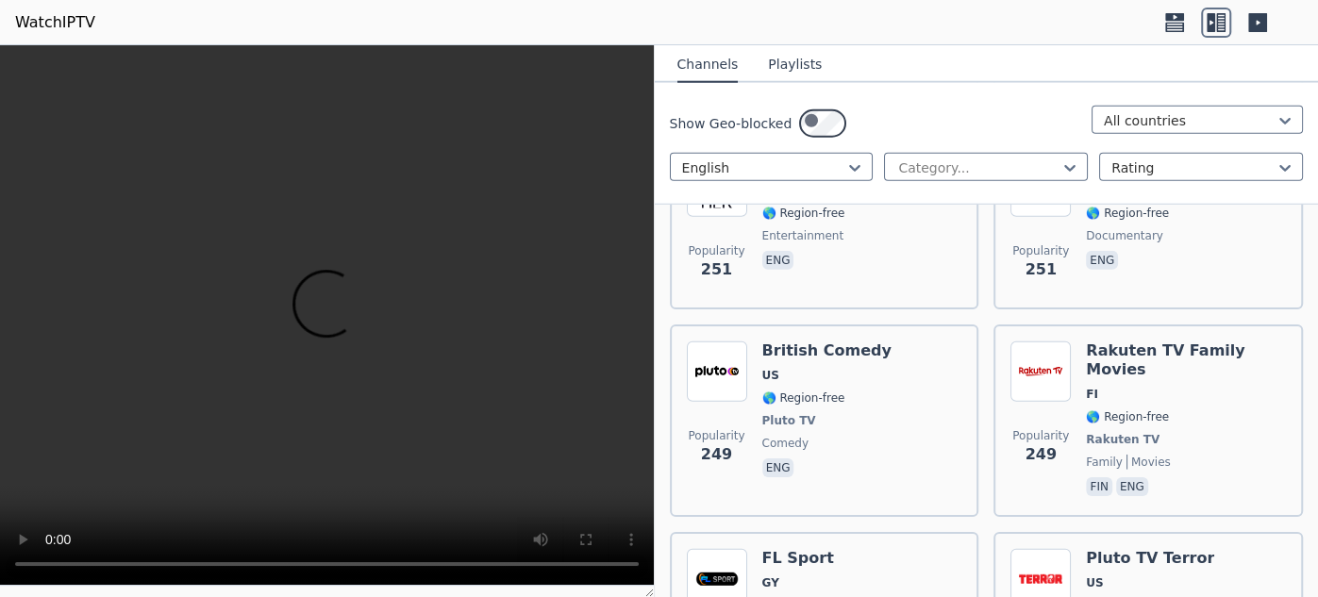
scroll to position [13136, 0]
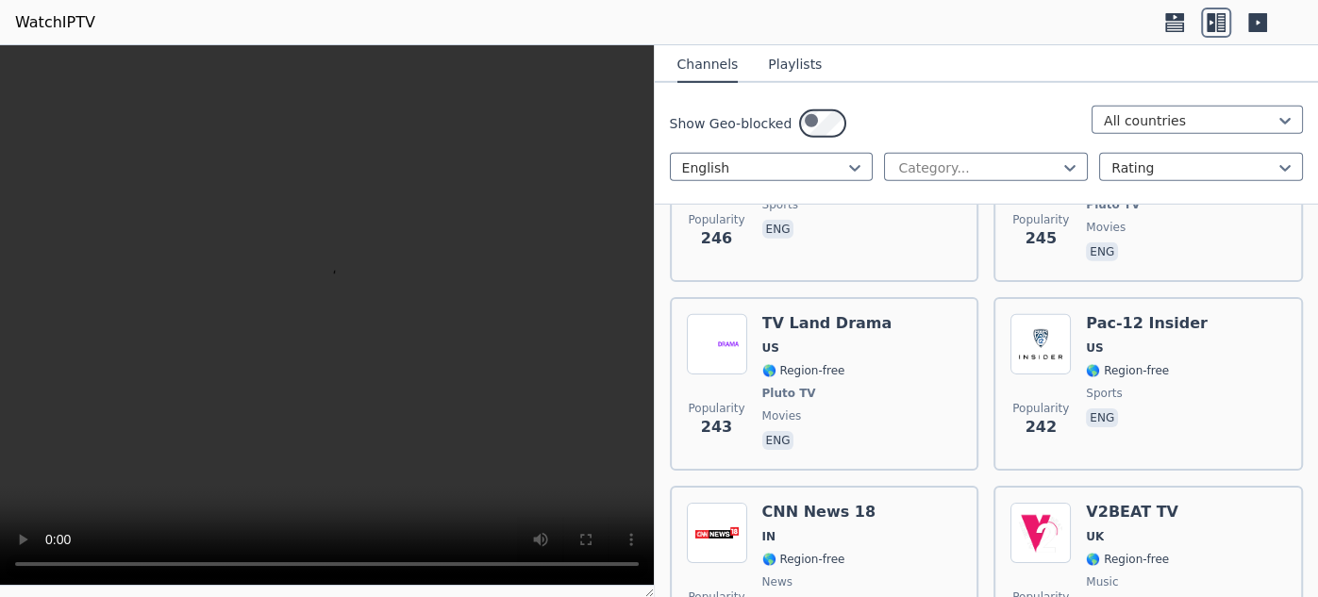
scroll to position [13568, 0]
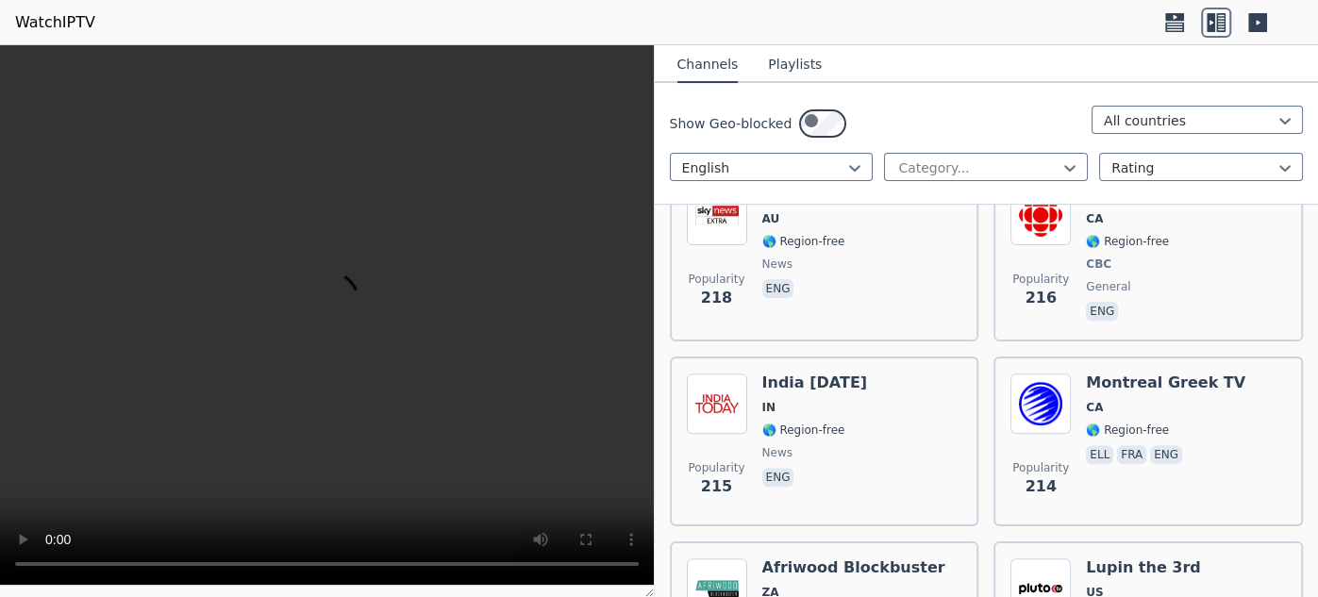
scroll to position [14815, 0]
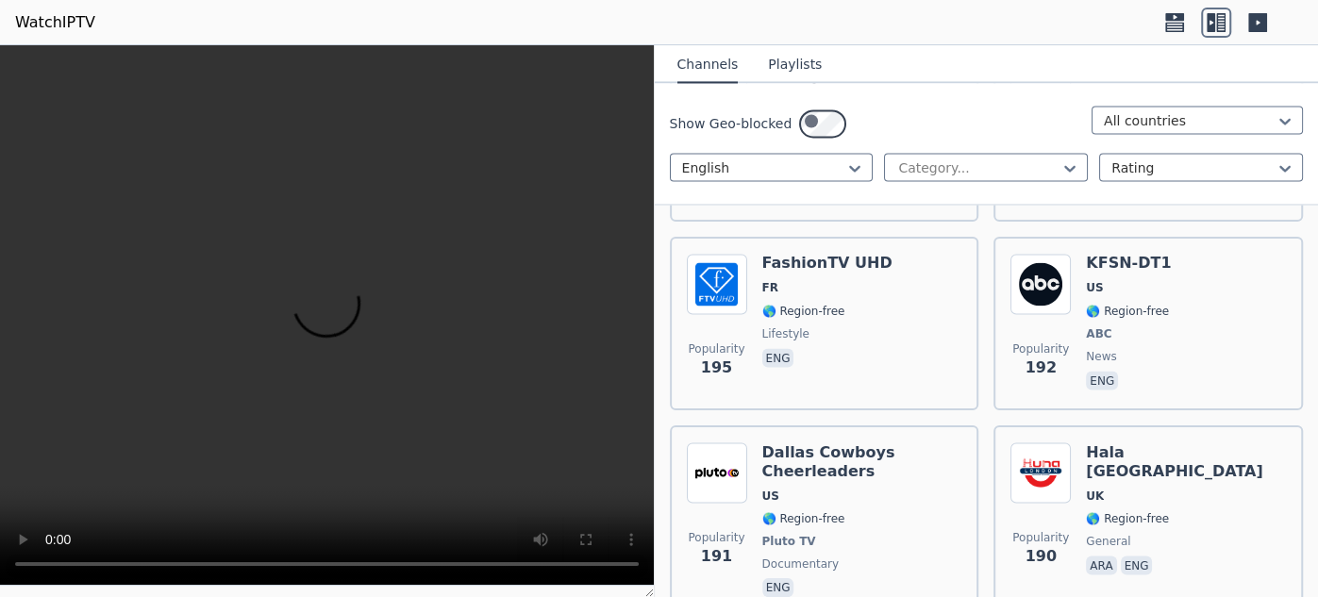
scroll to position [16651, 0]
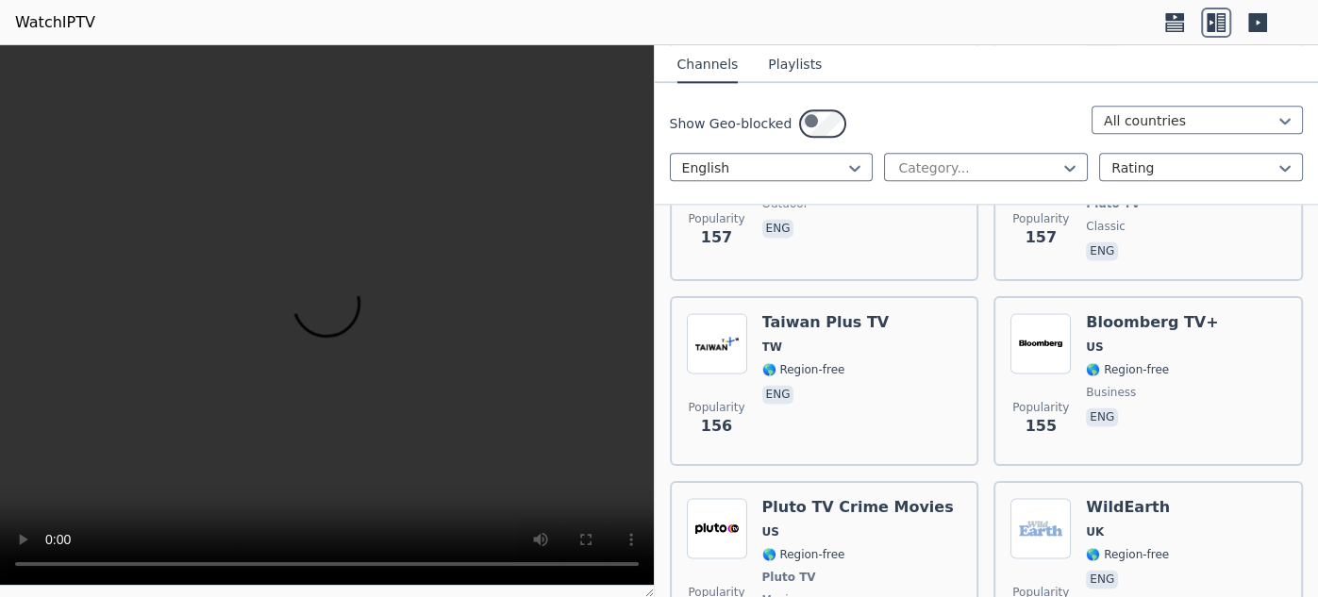
scroll to position [20938, 0]
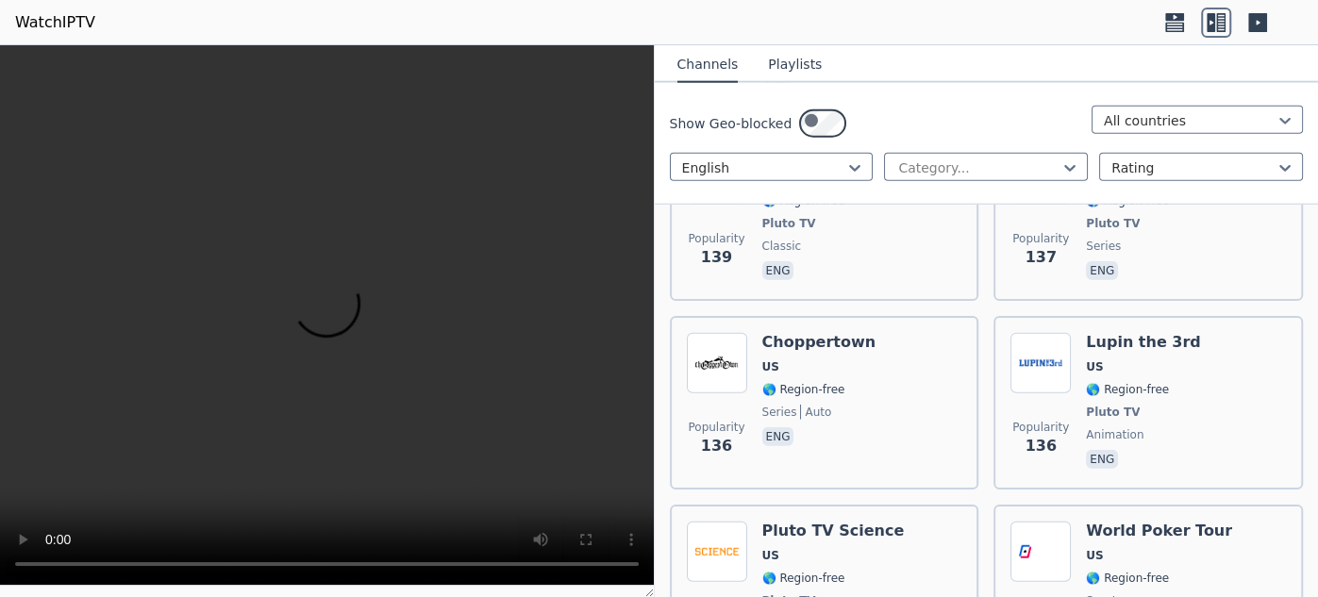
scroll to position [22661, 0]
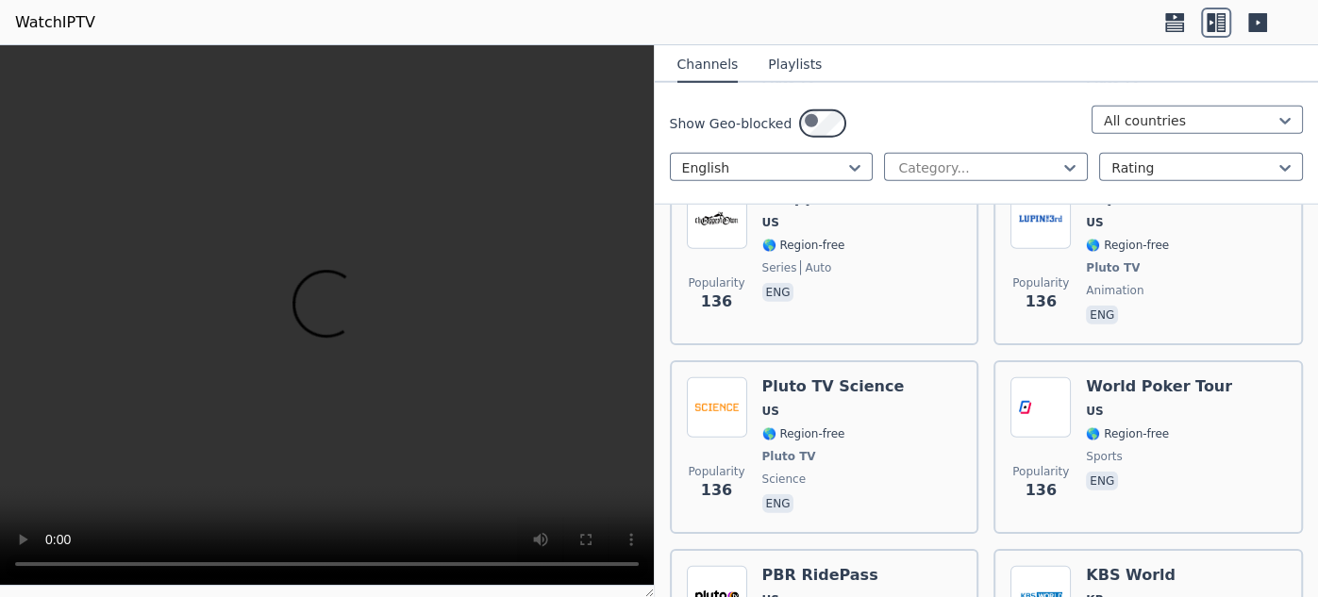
scroll to position [22824, 0]
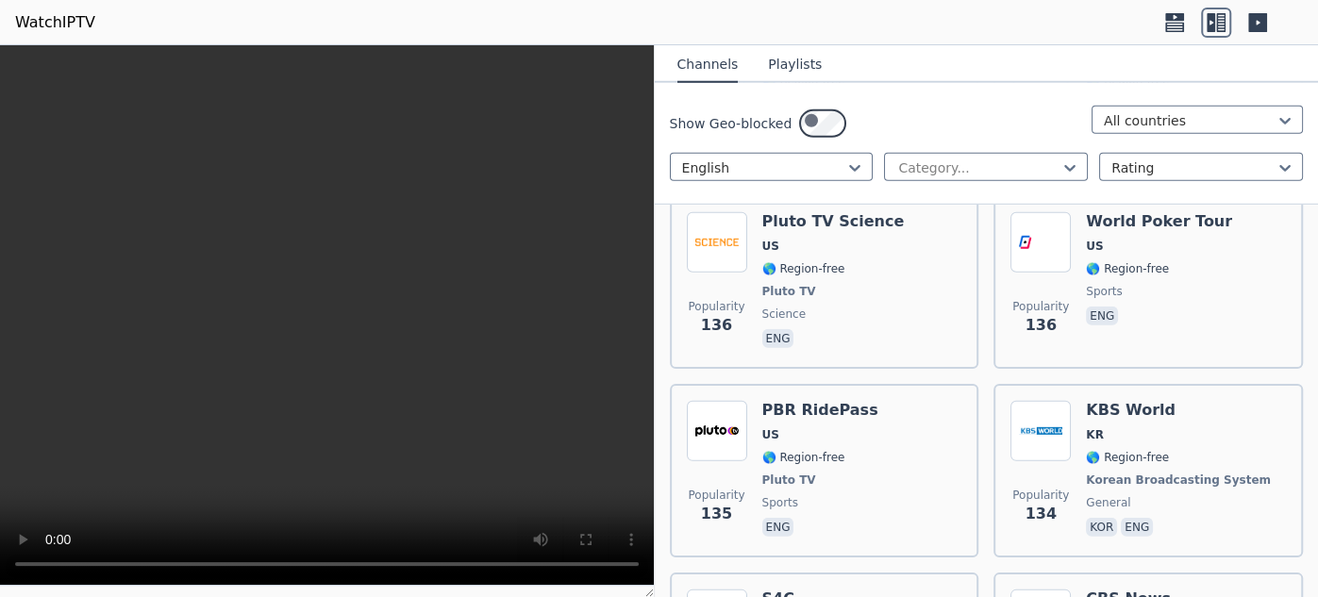
scroll to position [22977, 0]
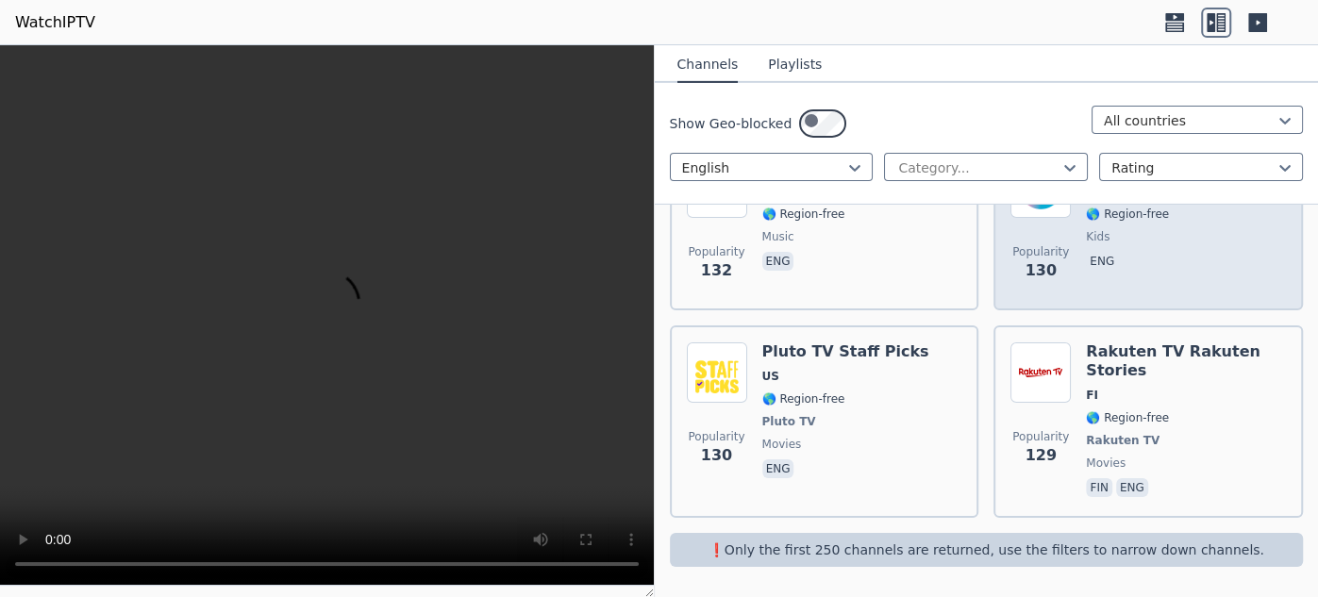
scroll to position [28914, 0]
